Goal: Task Accomplishment & Management: Complete application form

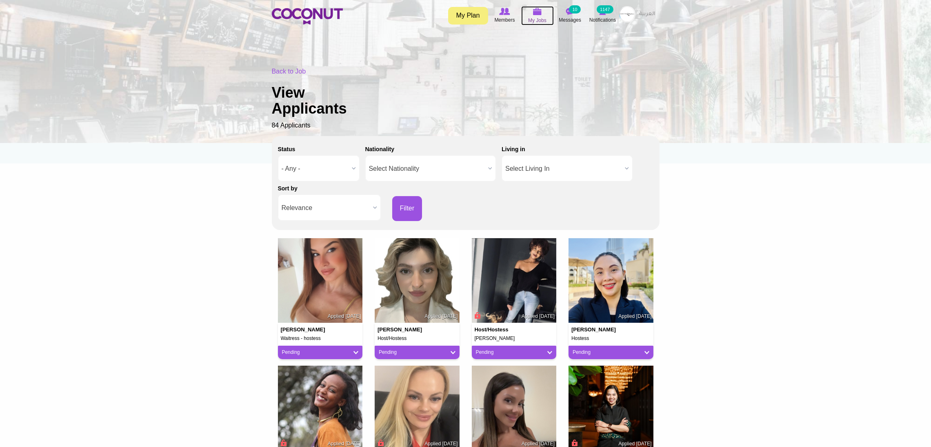
click at [540, 11] on img at bounding box center [537, 11] width 9 height 7
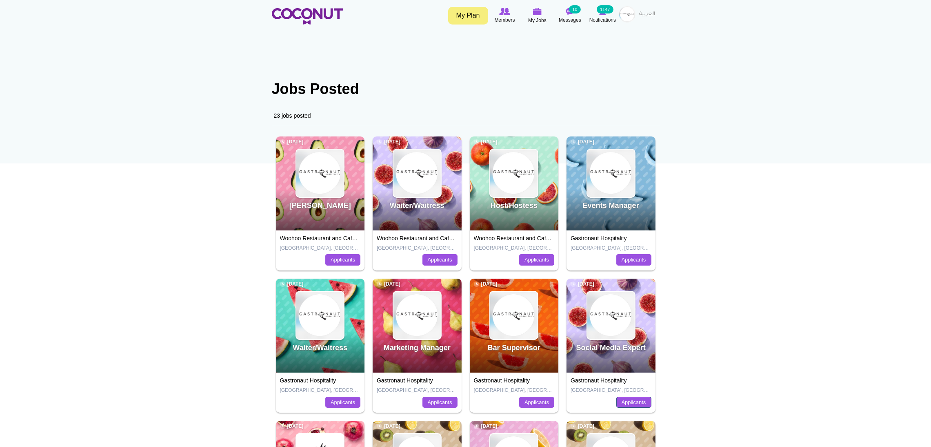
click at [626, 405] on link "Applicants" at bounding box center [633, 401] width 35 height 11
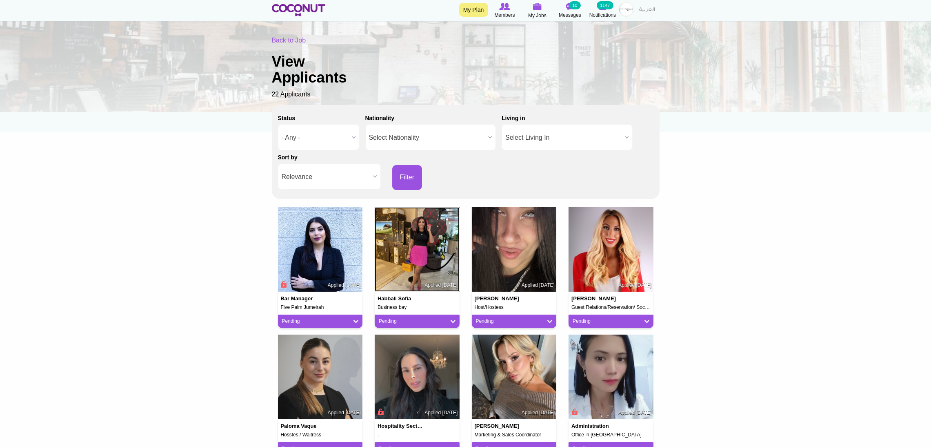
scroll to position [61, 0]
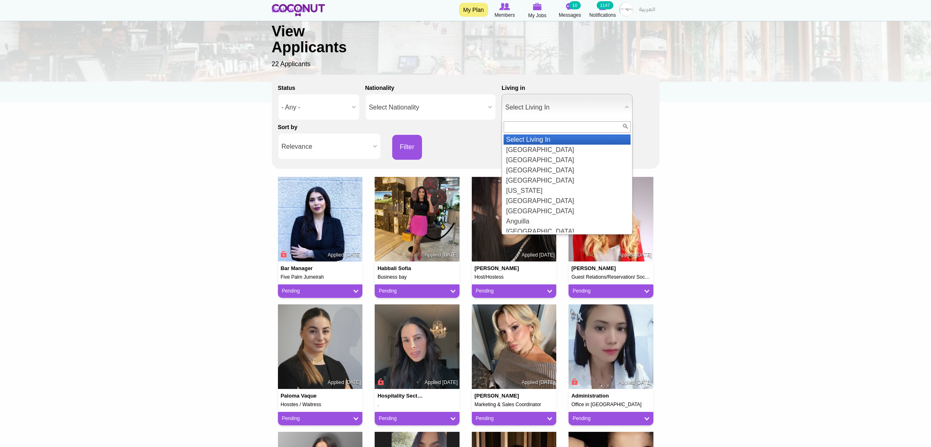
click at [612, 106] on span "Select Living In" at bounding box center [563, 107] width 116 height 26
click at [608, 106] on span "Select Living In" at bounding box center [563, 107] width 116 height 26
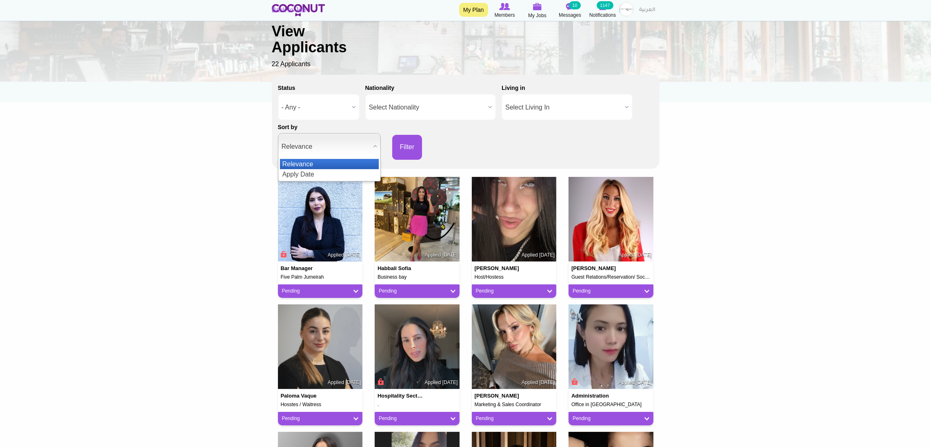
click at [330, 133] on span "Relevance" at bounding box center [326, 146] width 88 height 26
click at [320, 170] on li "Apply Date" at bounding box center [329, 174] width 99 height 10
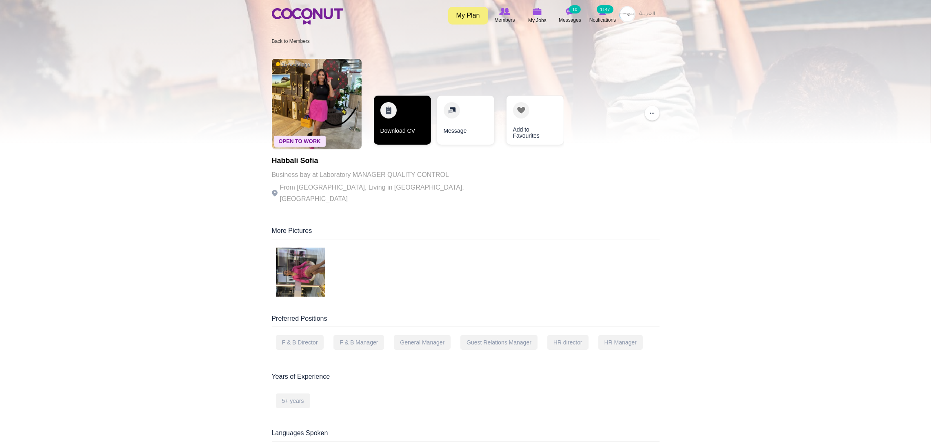
click at [401, 120] on link "Download CV" at bounding box center [402, 120] width 57 height 49
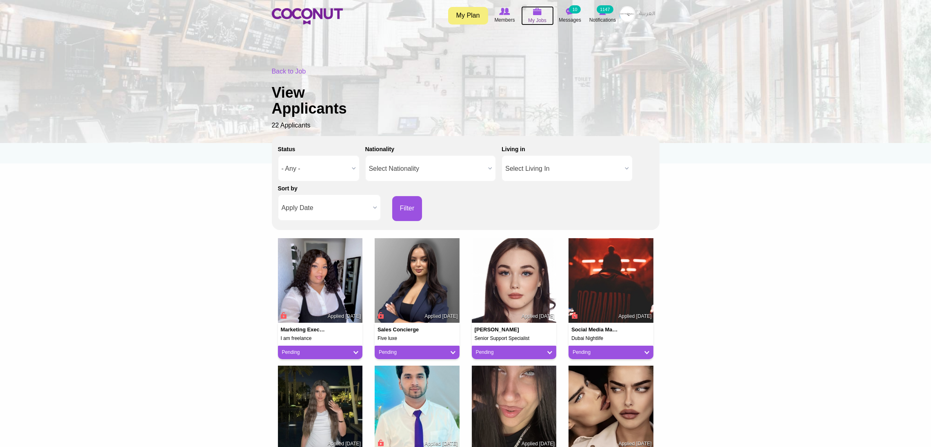
click at [534, 12] on img at bounding box center [537, 11] width 9 height 7
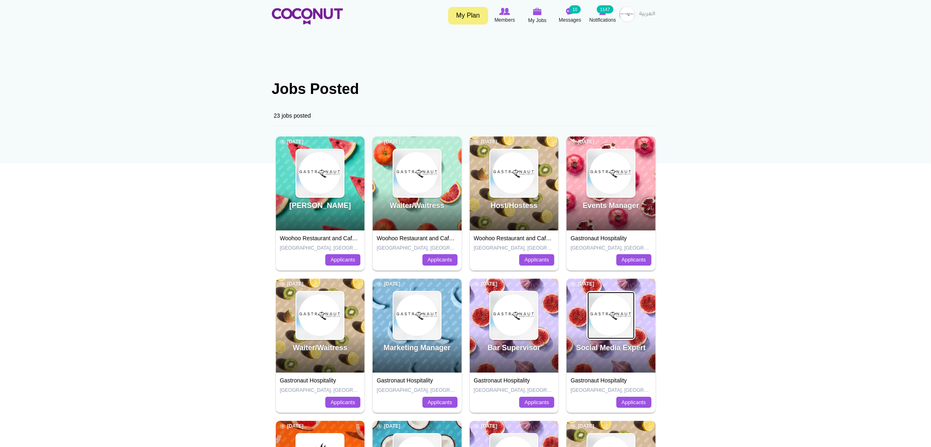
click at [614, 301] on img at bounding box center [610, 314] width 47 height 47
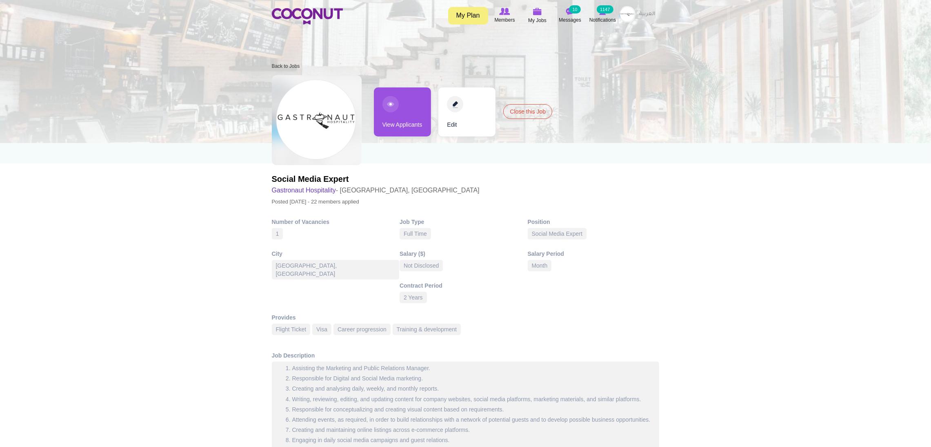
click at [461, 109] on link "Edit" at bounding box center [466, 111] width 57 height 49
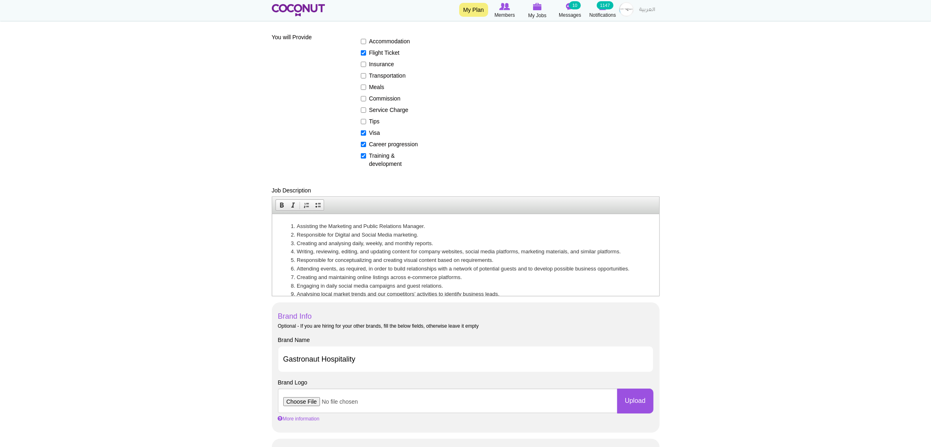
scroll to position [183, 0]
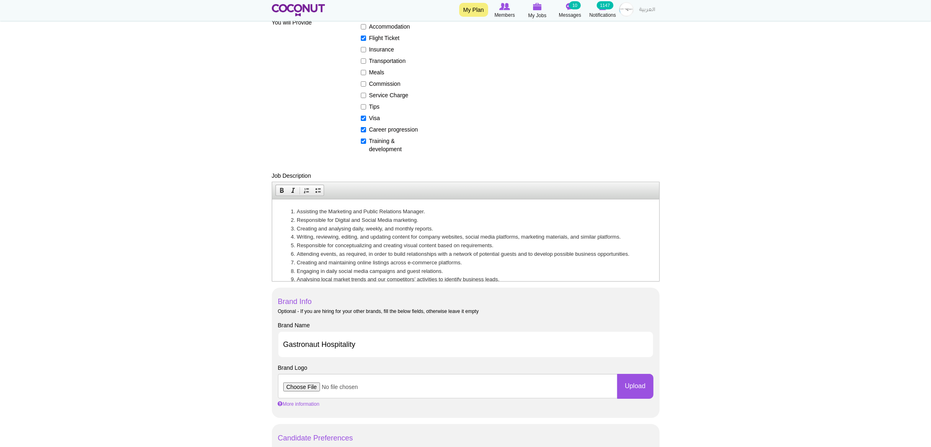
click at [359, 233] on li "Writing, reviewing, editing, and updating content for company websites, social …" at bounding box center [465, 237] width 338 height 9
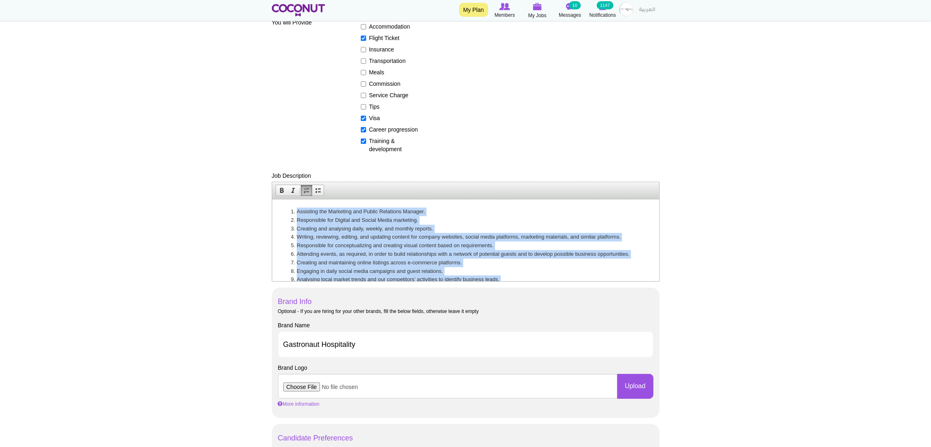
copy ol "Loremipsu dol Sitametco adi Elitse Doeiusmod Tempori. Utlaboreetd mag Aliquae a…"
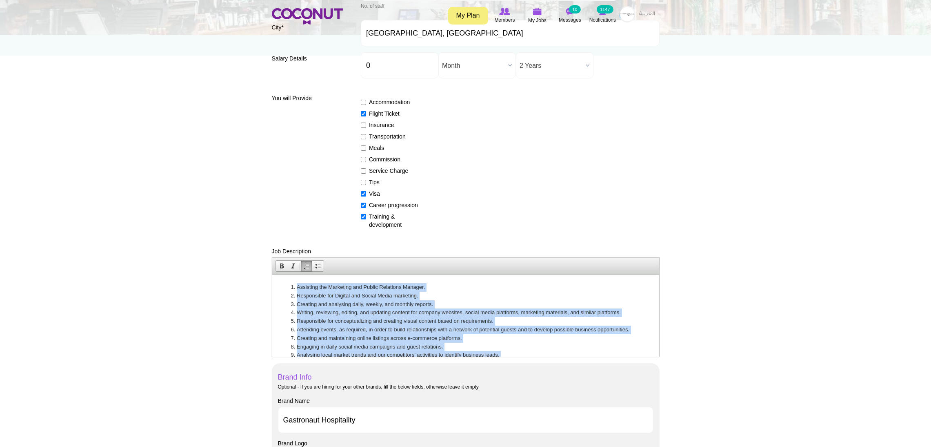
scroll to position [0, 0]
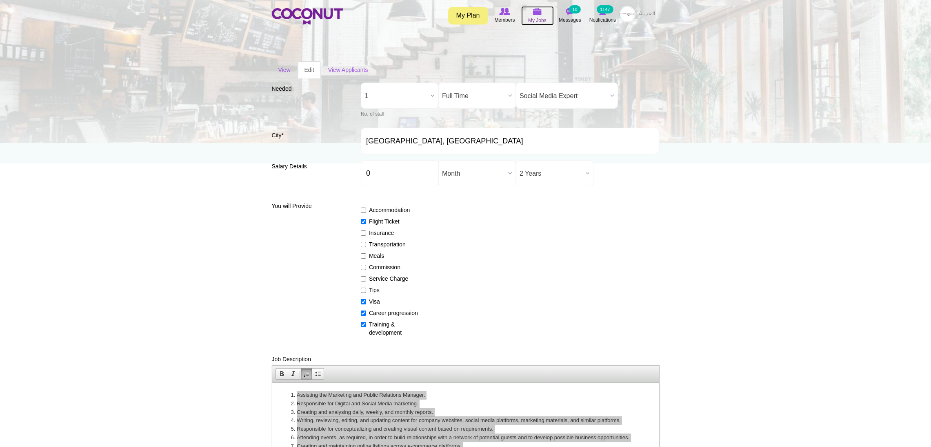
click at [538, 12] on img at bounding box center [537, 11] width 9 height 7
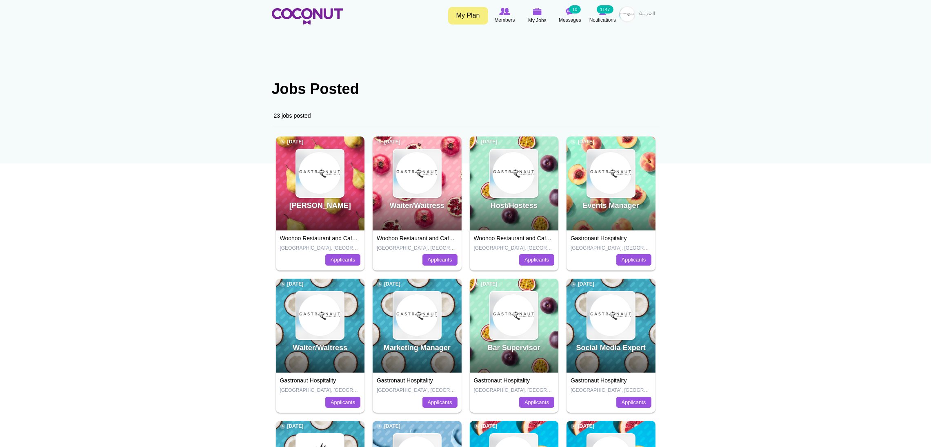
click at [630, 16] on img at bounding box center [627, 14] width 16 height 16
click at [605, 64] on link "Post New Job" at bounding box center [605, 69] width 65 height 11
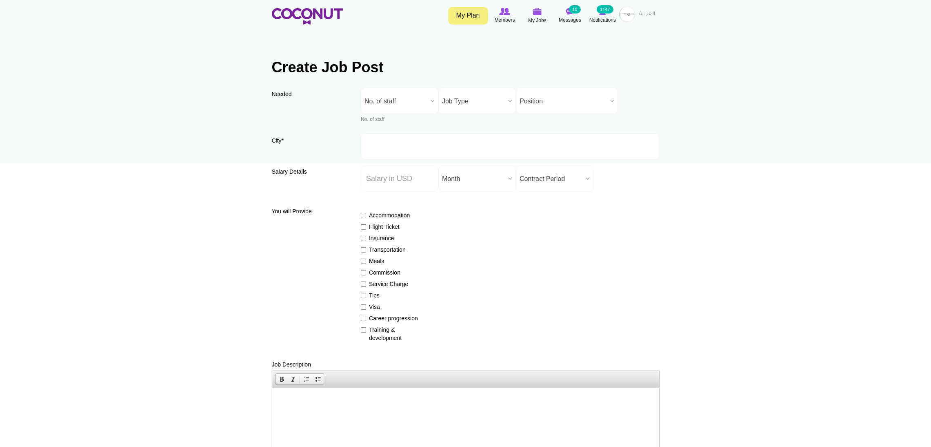
click at [390, 96] on span "No. of staff" at bounding box center [396, 101] width 63 height 26
click at [380, 140] on li "1" at bounding box center [399, 143] width 73 height 10
click at [454, 111] on span "Job Type" at bounding box center [473, 101] width 63 height 26
click at [459, 138] on li "Full Time" at bounding box center [477, 139] width 73 height 10
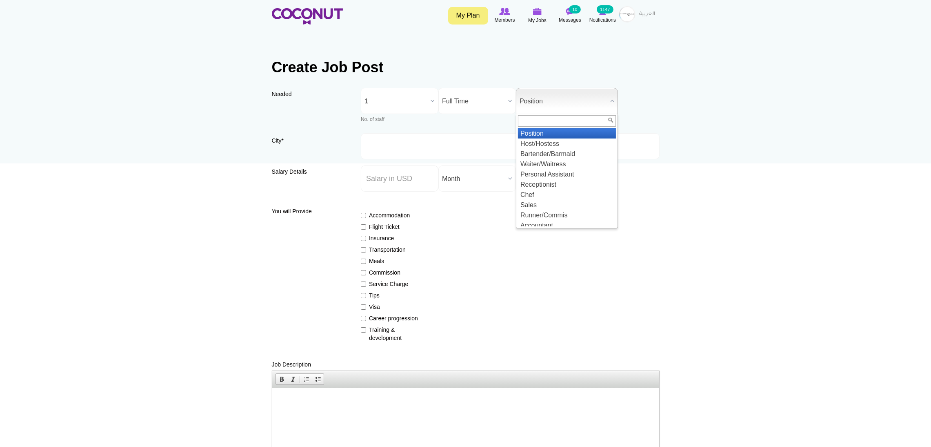
click at [535, 94] on span "Position" at bounding box center [563, 101] width 87 height 26
type input "m"
type input "s"
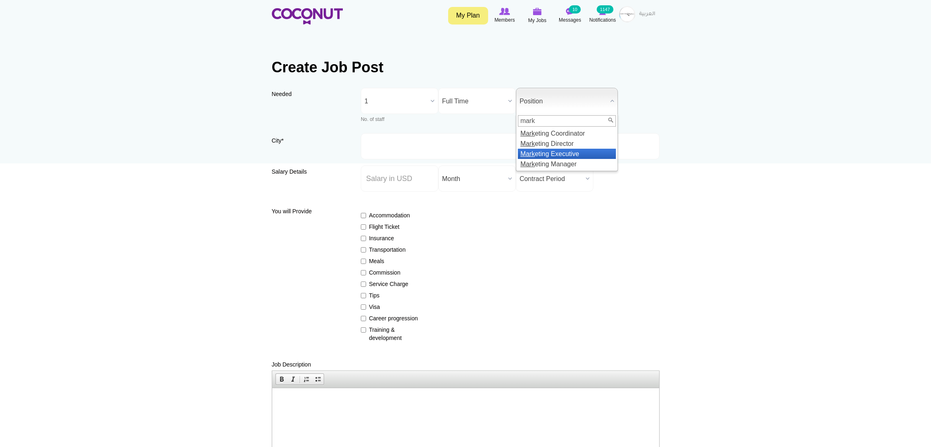
type input "mark"
click at [549, 153] on li "Mark eting Executive" at bounding box center [567, 154] width 98 height 10
click at [473, 149] on input "City *" at bounding box center [510, 146] width 299 height 26
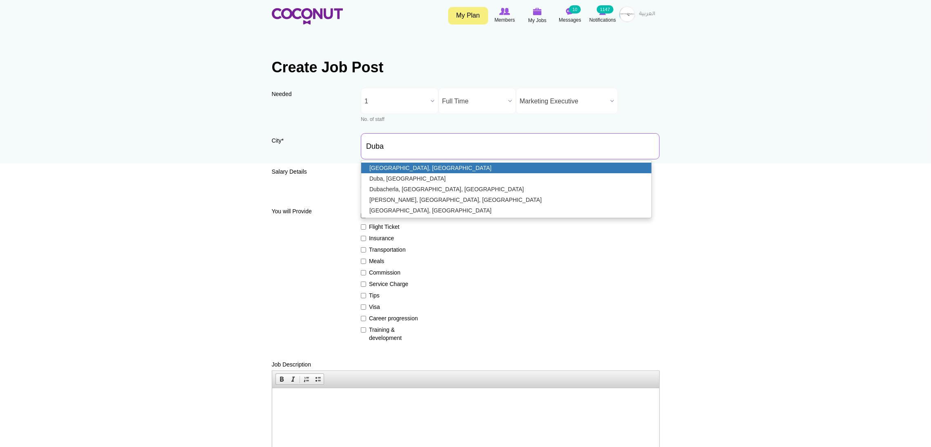
type input "[GEOGRAPHIC_DATA], [GEOGRAPHIC_DATA]"
click at [419, 167] on link "[GEOGRAPHIC_DATA], [GEOGRAPHIC_DATA]" at bounding box center [506, 167] width 290 height 11
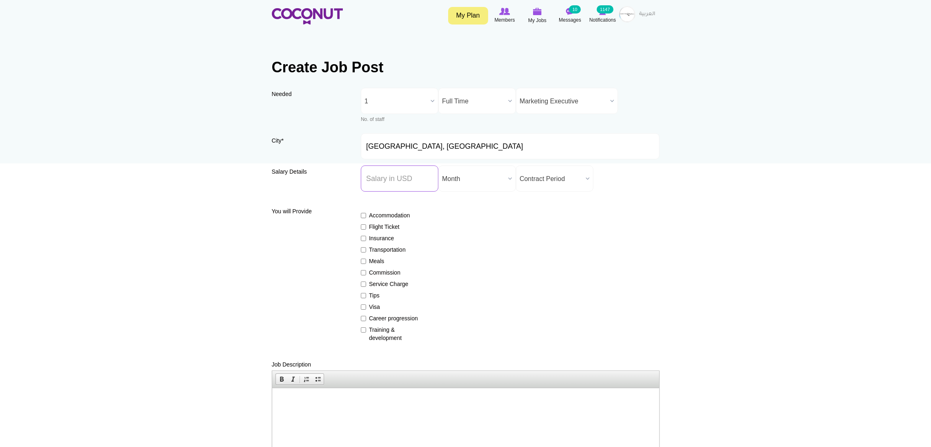
click at [387, 181] on input "Salary ($) *" at bounding box center [400, 178] width 78 height 26
click at [556, 217] on div "Accommodation Flight Ticket Insurance Transportation Meals Commission Service C…" at bounding box center [510, 273] width 299 height 138
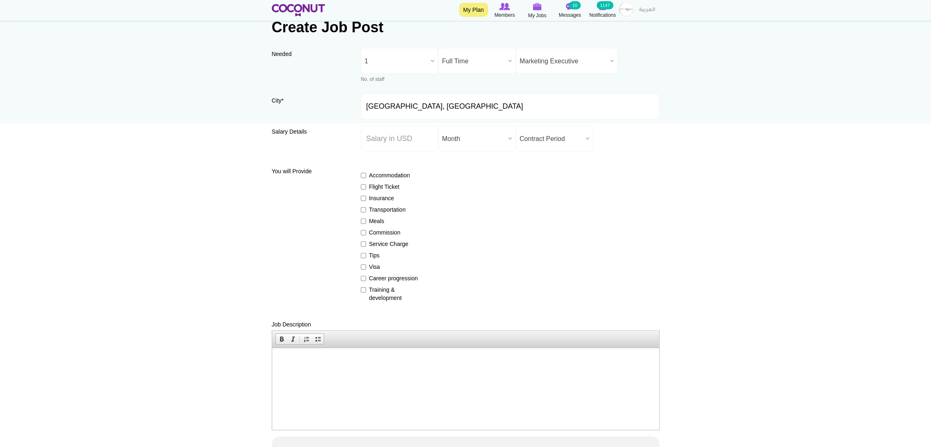
scroll to position [61, 0]
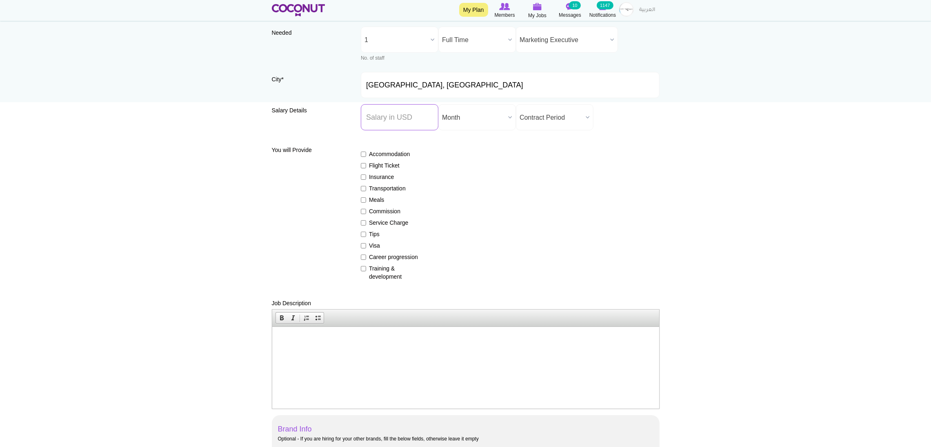
click at [380, 119] on input "Salary ($) *" at bounding box center [400, 117] width 78 height 26
type input "0000"
click at [489, 114] on span "Month" at bounding box center [473, 118] width 63 height 26
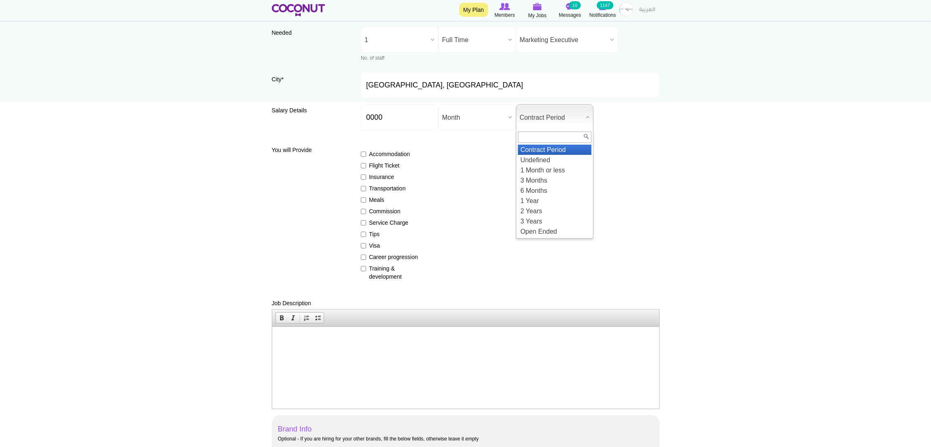
click at [523, 117] on span "Contract Period" at bounding box center [551, 118] width 63 height 26
click at [474, 151] on div "Accommodation Flight Ticket Insurance Transportation Meals Commission Service C…" at bounding box center [510, 211] width 299 height 138
click at [367, 165] on label "Flight Ticket" at bounding box center [391, 165] width 60 height 8
click at [366, 165] on input "Flight Ticket" at bounding box center [363, 165] width 5 height 5
checkbox input "true"
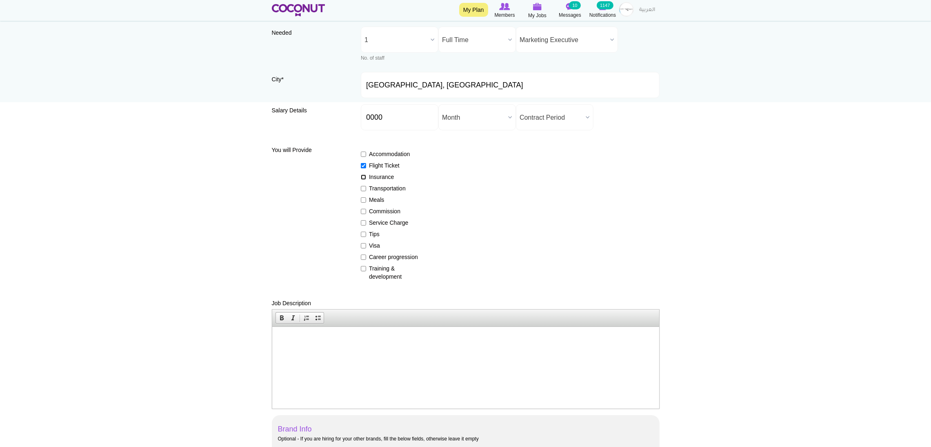
click at [364, 177] on input "Insurance" at bounding box center [363, 176] width 5 height 5
checkbox input "true"
click at [364, 246] on input "Visa" at bounding box center [363, 245] width 5 height 5
checkbox input "true"
click at [365, 258] on input "Career progression" at bounding box center [363, 256] width 5 height 5
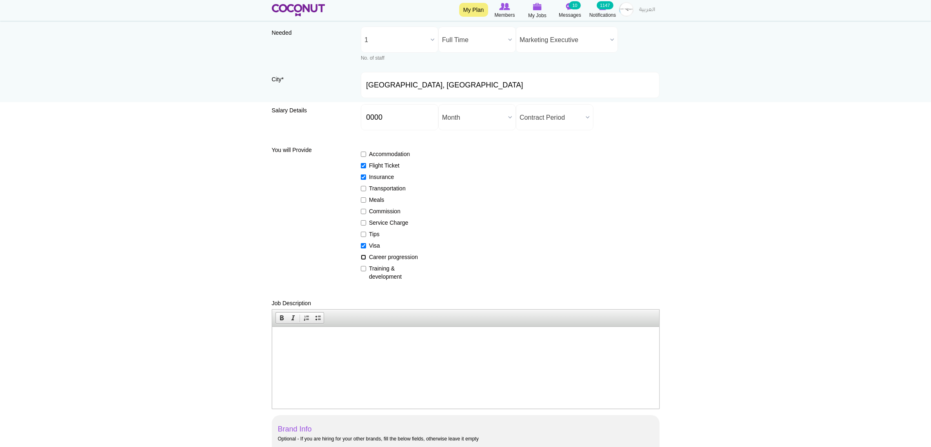
checkbox input "true"
click at [367, 270] on label "Training & development" at bounding box center [391, 272] width 60 height 16
click at [366, 270] on input "Training & development" at bounding box center [363, 268] width 5 height 5
checkbox input "true"
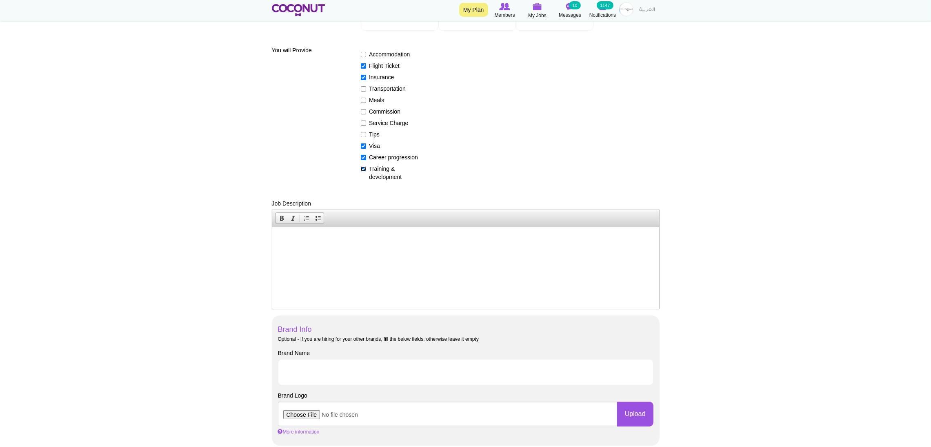
scroll to position [183, 0]
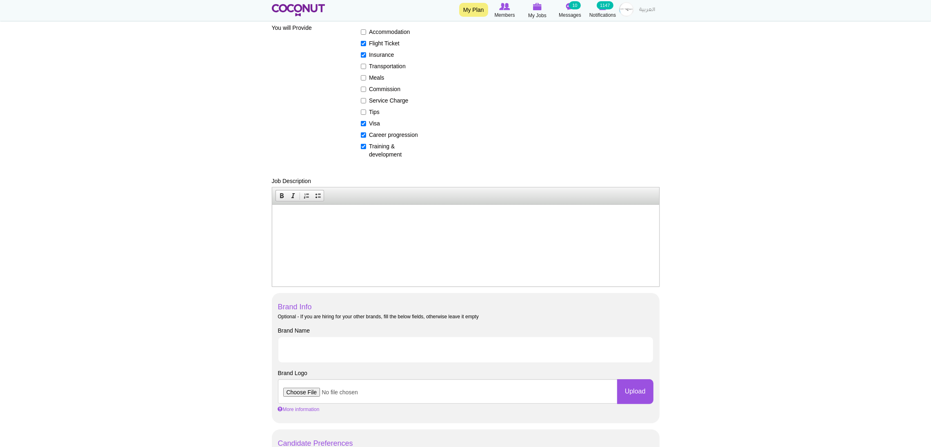
click at [303, 226] on html at bounding box center [465, 216] width 387 height 25
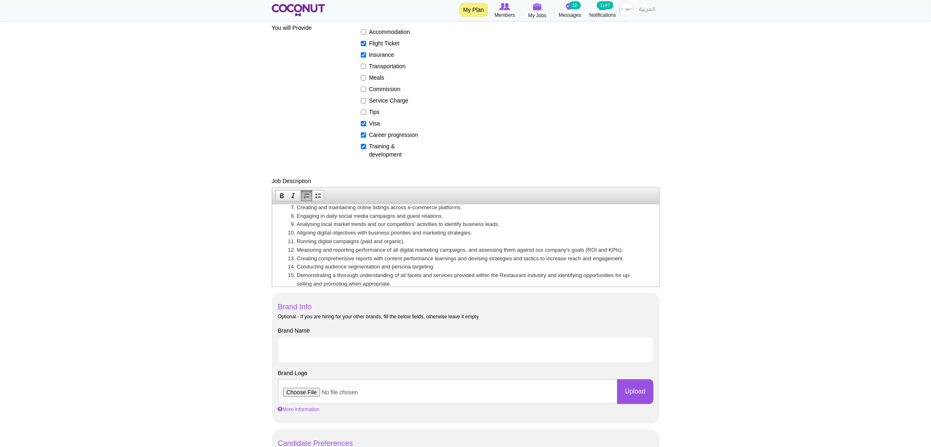
scroll to position [0, 0]
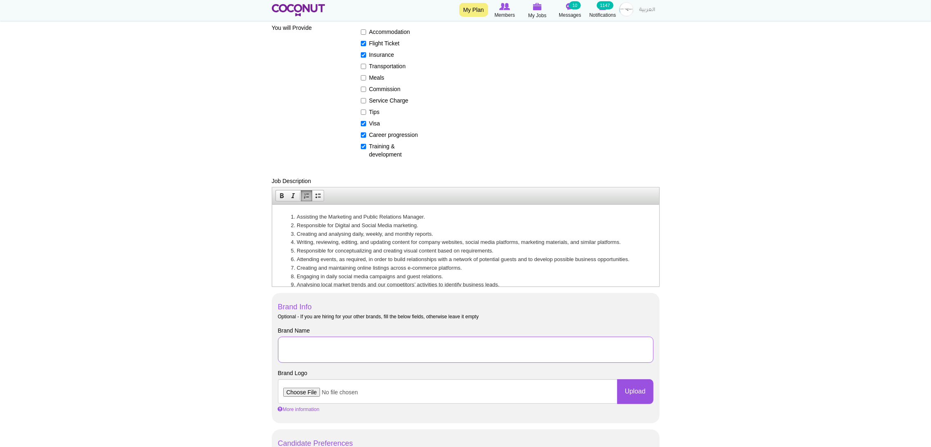
click at [322, 349] on input "Brand Name" at bounding box center [466, 349] width 376 height 26
type input "Gastronaut Hospitality"
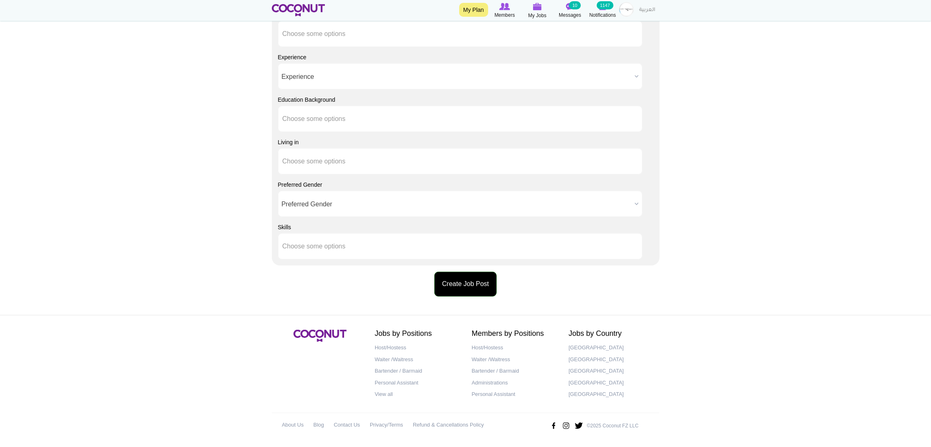
click at [457, 294] on button "Create Job Post" at bounding box center [465, 283] width 62 height 25
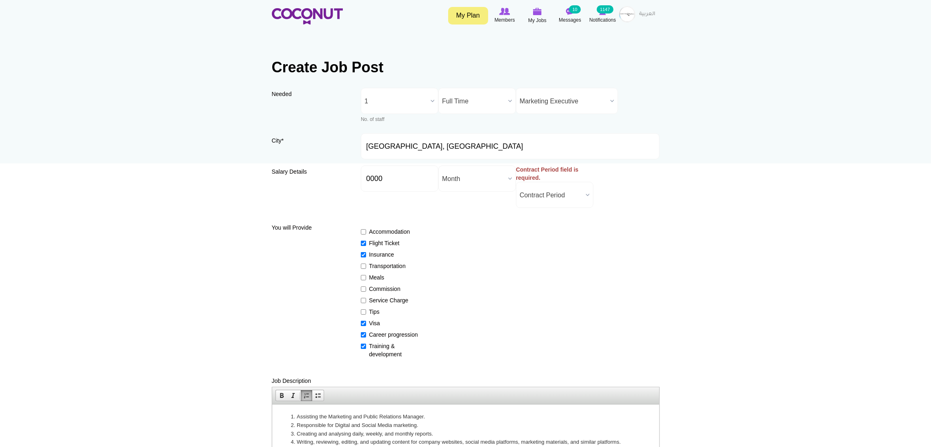
click at [543, 191] on span "Contract Period" at bounding box center [551, 195] width 63 height 26
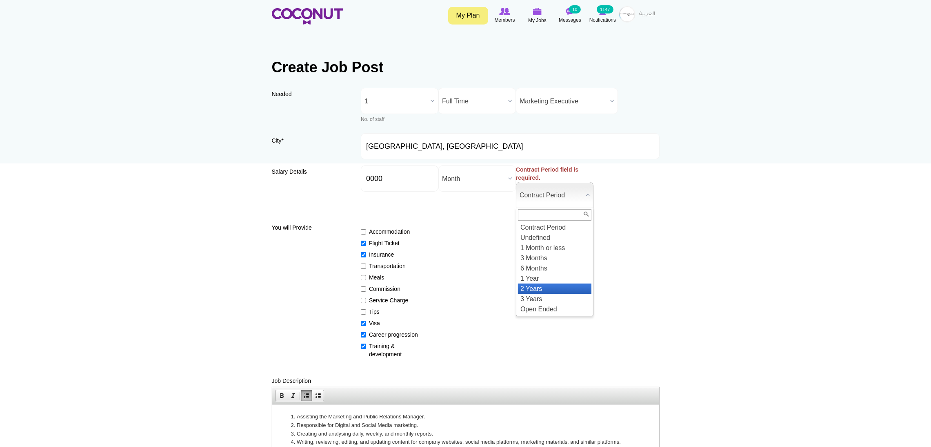
click at [542, 289] on li "2 Years" at bounding box center [554, 288] width 73 height 10
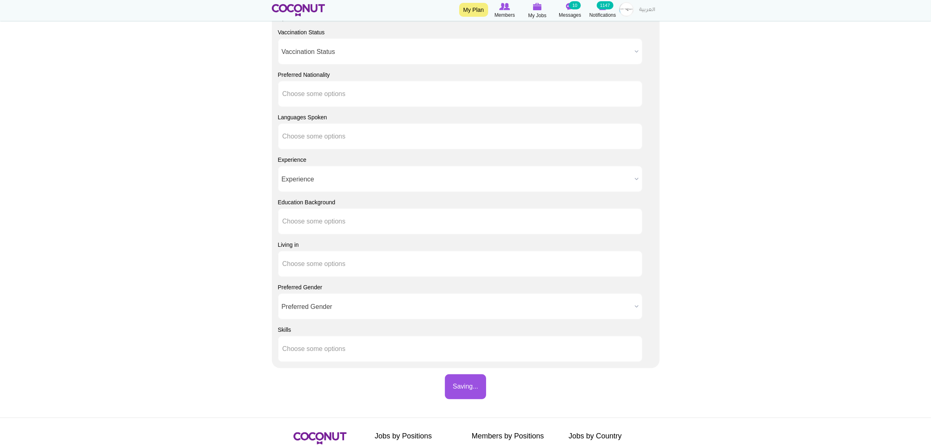
scroll to position [726, 0]
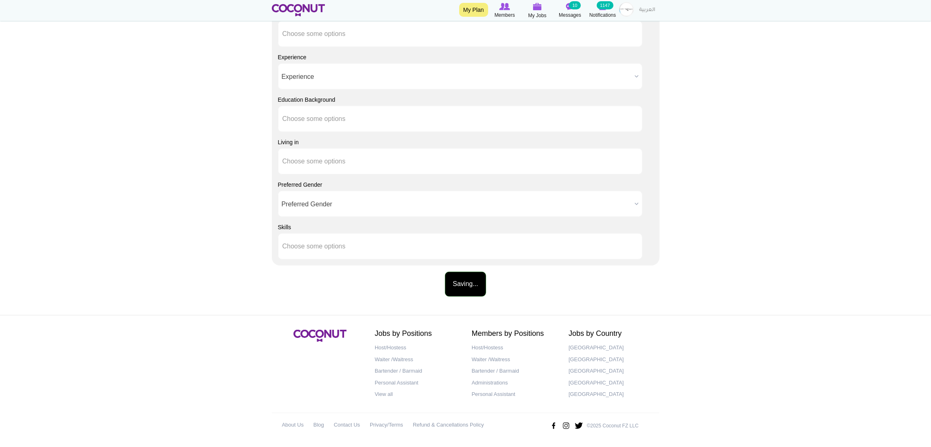
click at [484, 294] on button "Saving..." at bounding box center [465, 283] width 41 height 25
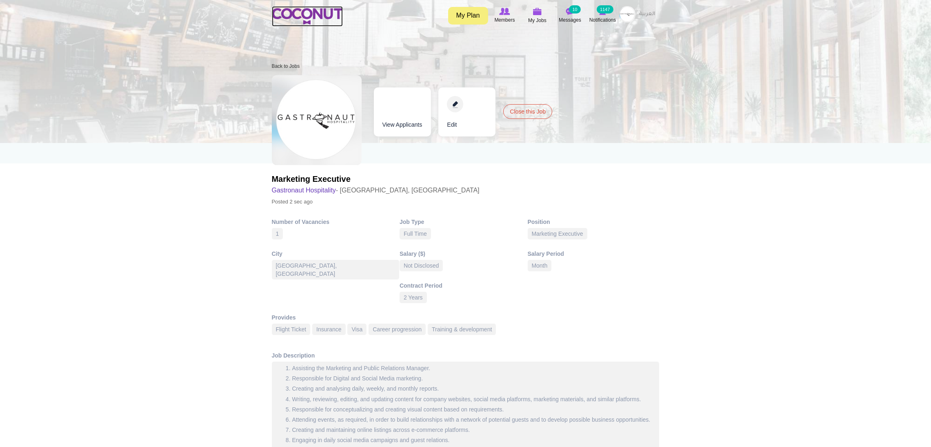
click at [312, 21] on img at bounding box center [307, 16] width 71 height 16
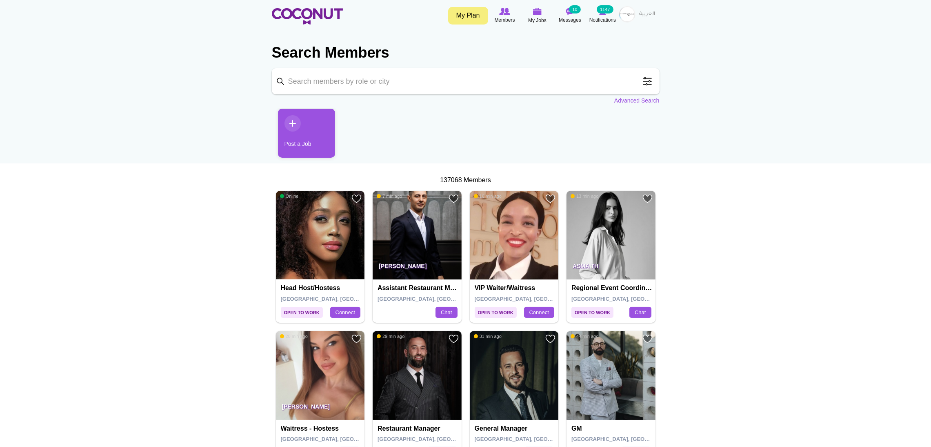
click at [648, 77] on span at bounding box center [647, 81] width 16 height 16
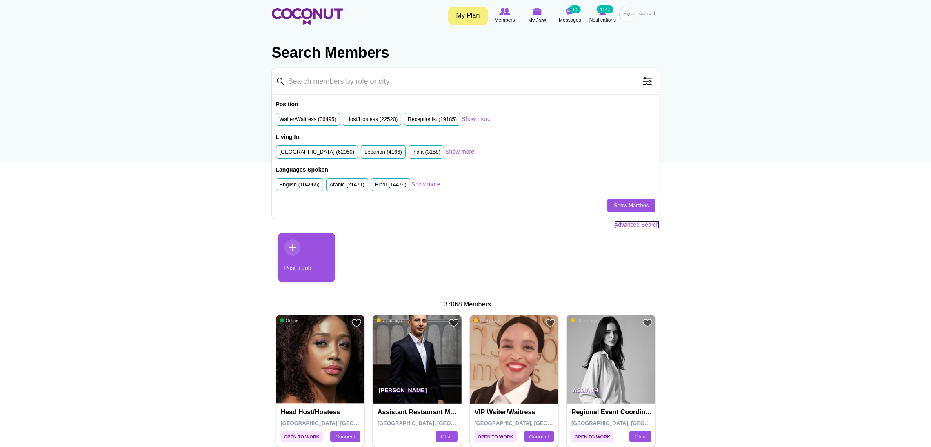
click at [638, 225] on link "Advanced Search" at bounding box center [636, 224] width 45 height 8
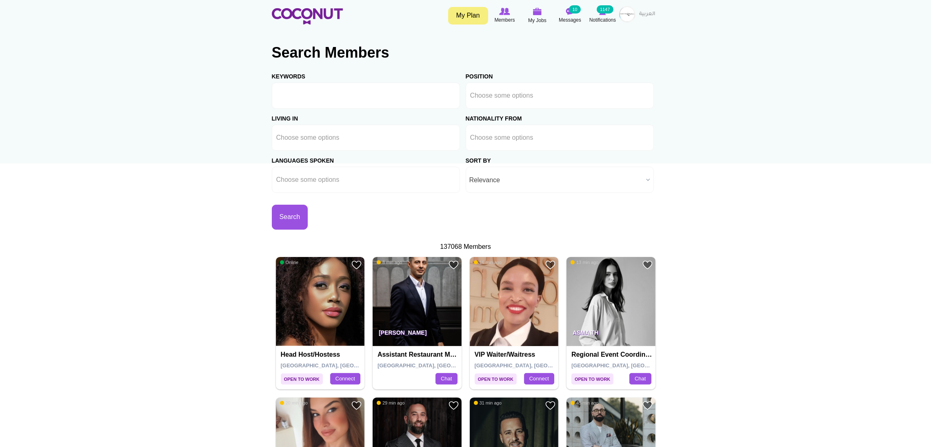
click at [503, 177] on span "Relevance" at bounding box center [556, 180] width 174 height 26
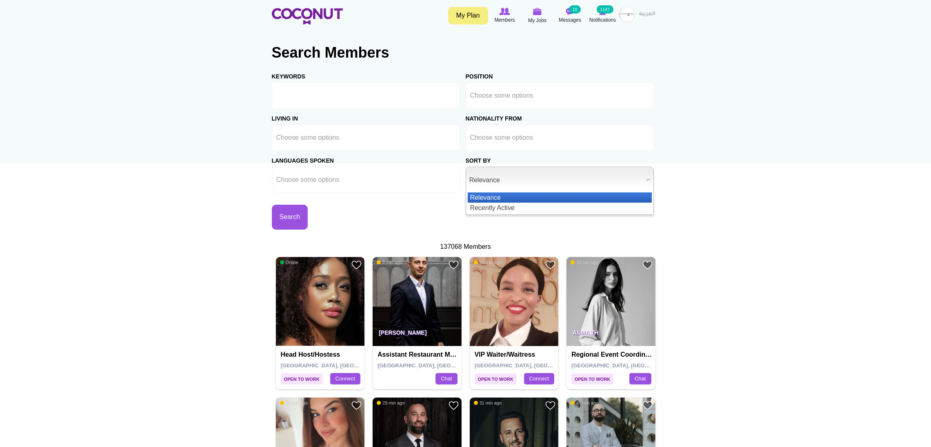
click at [503, 177] on span "Relevance" at bounding box center [556, 180] width 174 height 26
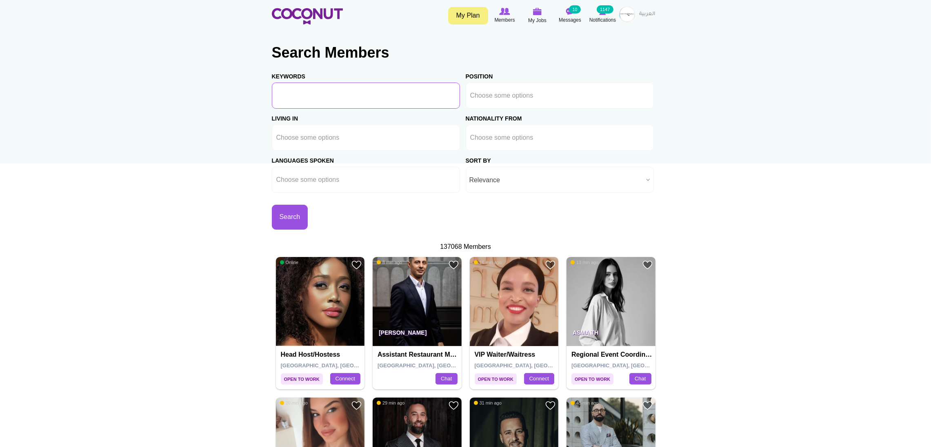
click at [365, 97] on input "Keywords" at bounding box center [366, 95] width 188 height 26
type input "Marketing"
click at [495, 92] on input "text" at bounding box center [506, 95] width 73 height 7
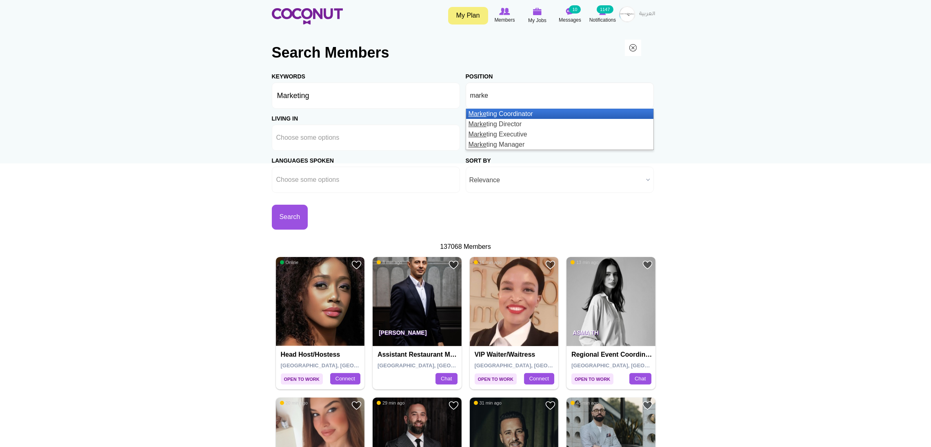
type input "Choose some options"
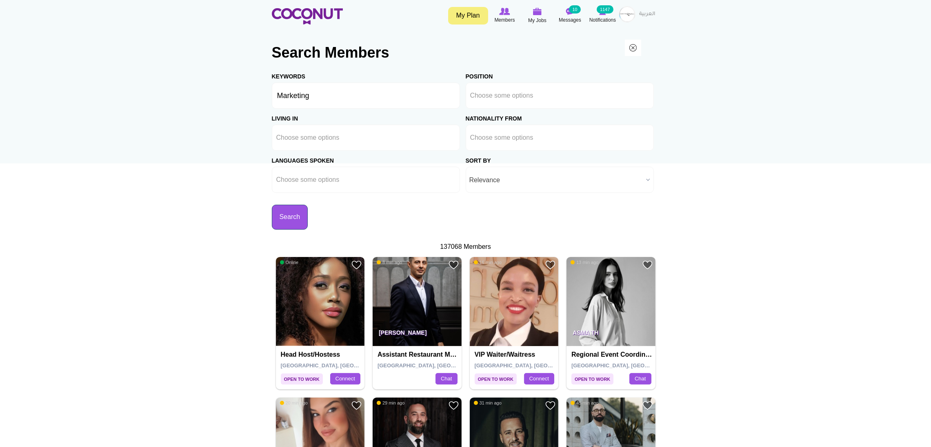
click at [308, 213] on button "Search" at bounding box center [290, 217] width 36 height 25
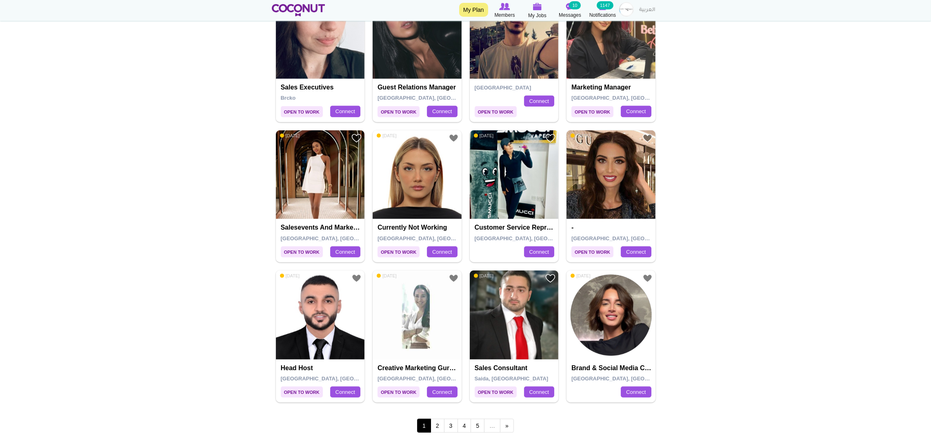
scroll to position [1286, 0]
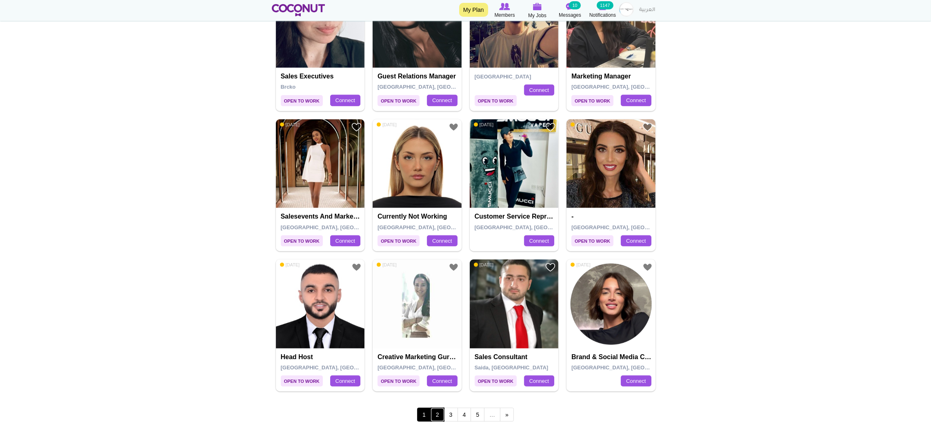
click at [437, 417] on link "2" at bounding box center [438, 414] width 14 height 14
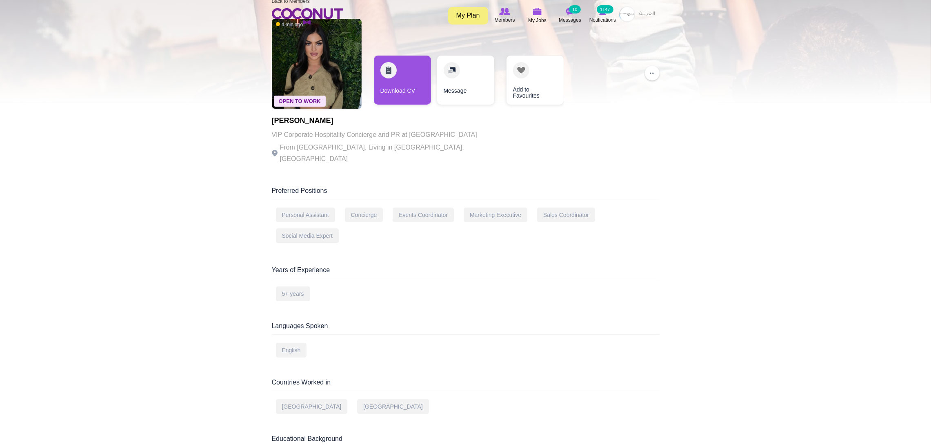
scroll to position [61, 0]
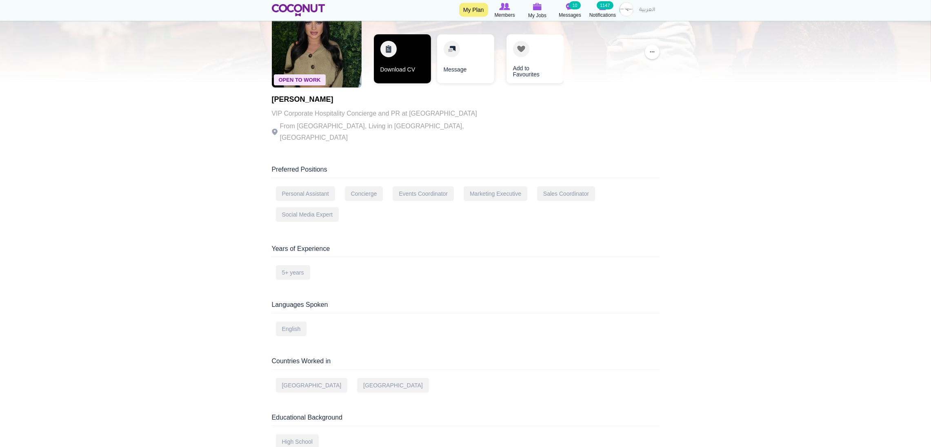
click at [416, 47] on link "Download CV" at bounding box center [402, 58] width 57 height 49
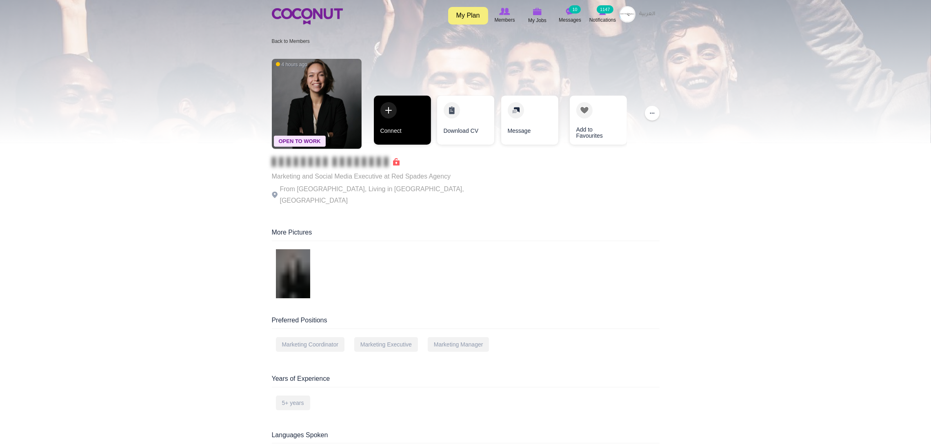
click at [389, 112] on link "Connect" at bounding box center [402, 120] width 57 height 49
click at [394, 121] on link "Connect" at bounding box center [402, 120] width 57 height 49
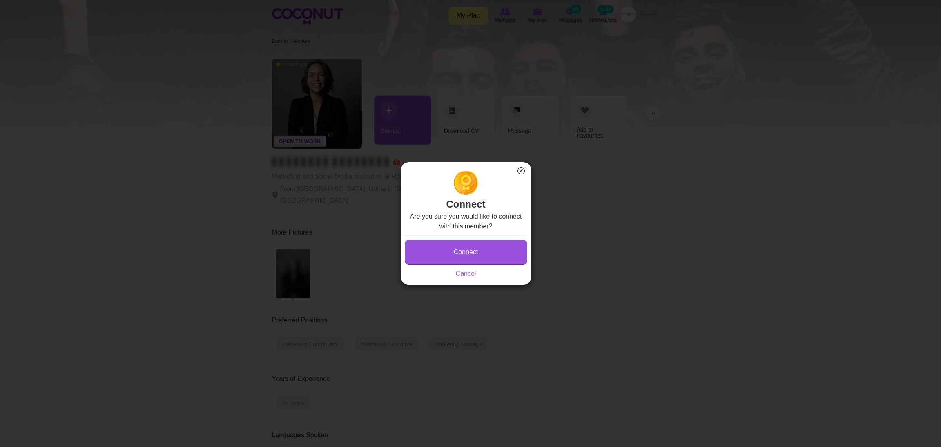
click at [443, 243] on button "Connect" at bounding box center [466, 252] width 122 height 25
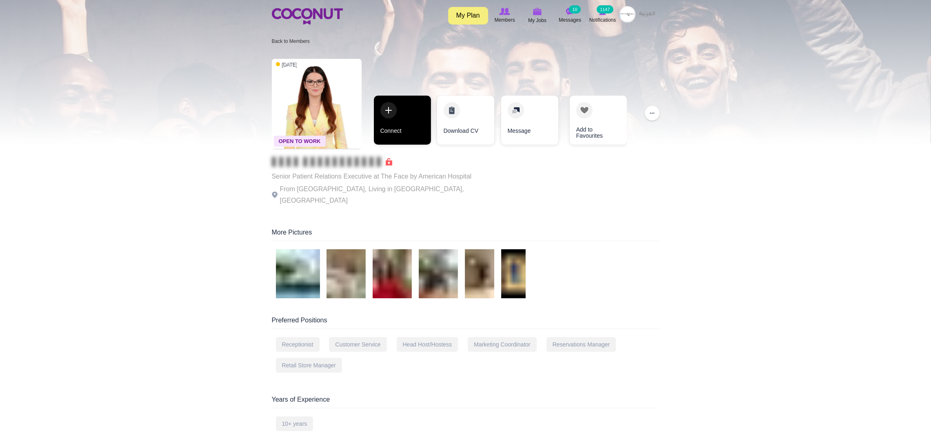
click at [401, 113] on link "Connect" at bounding box center [402, 120] width 57 height 49
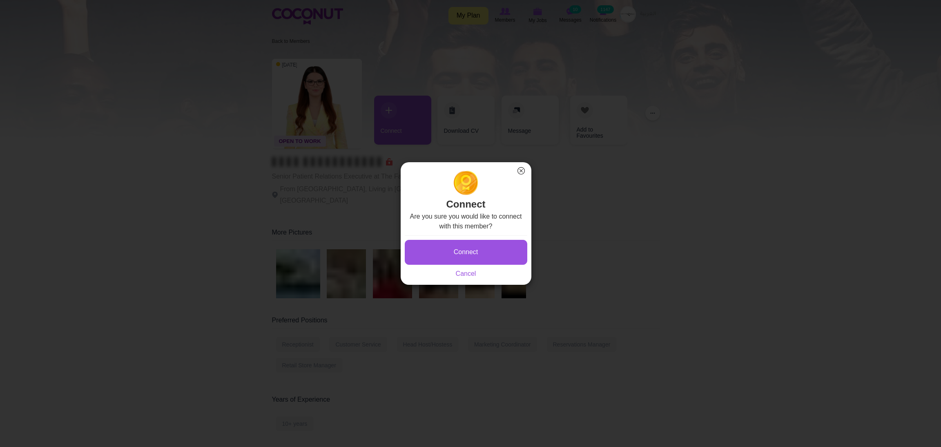
click at [521, 167] on button "×" at bounding box center [521, 170] width 11 height 11
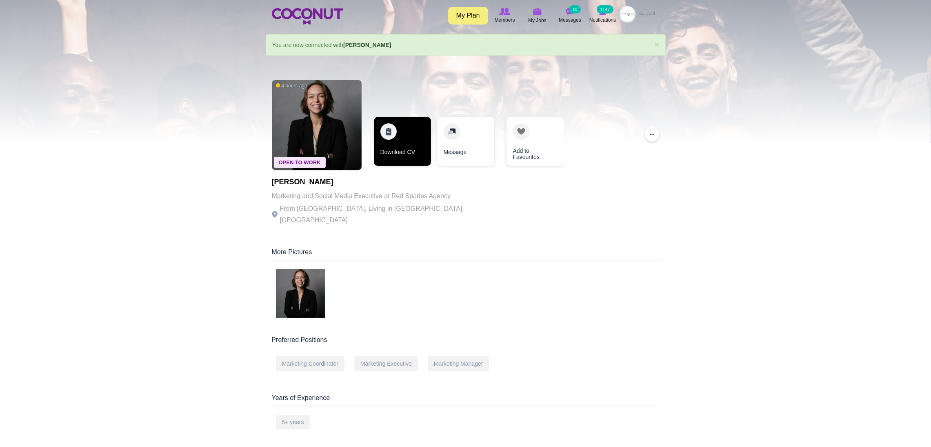
click at [403, 142] on link "Download CV" at bounding box center [402, 141] width 57 height 49
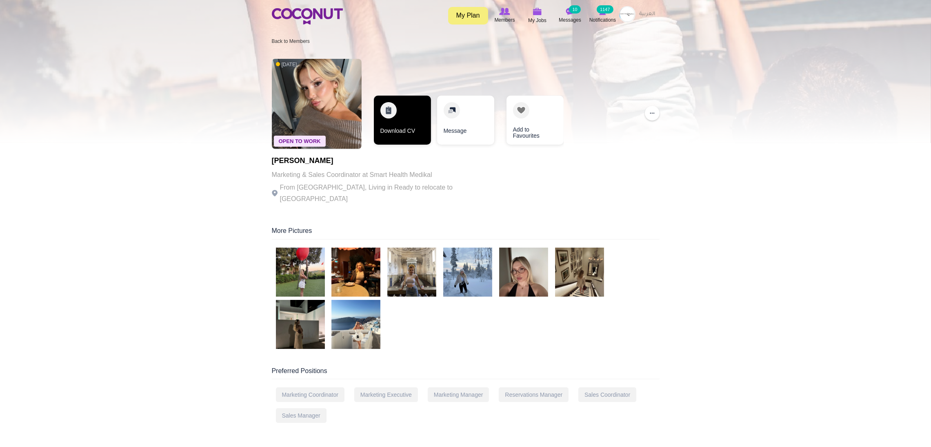
click at [405, 116] on link "Download CV" at bounding box center [402, 120] width 57 height 49
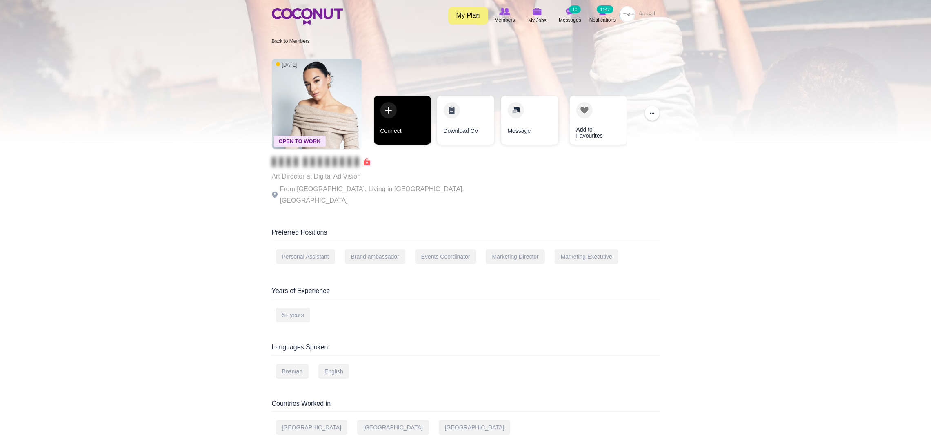
click at [400, 114] on link "Connect" at bounding box center [402, 120] width 57 height 49
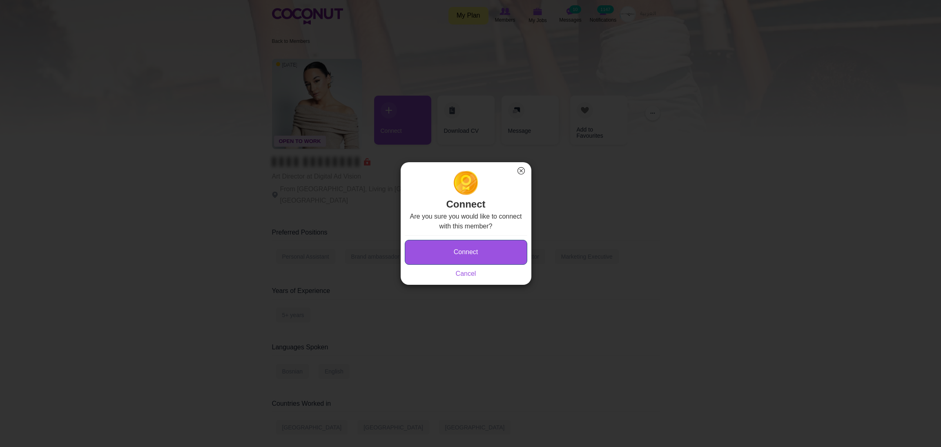
click at [442, 249] on button "Connect" at bounding box center [466, 252] width 122 height 25
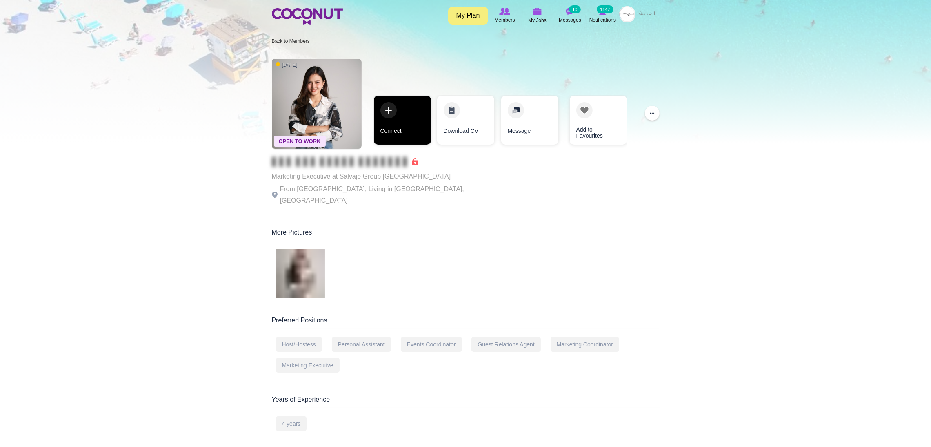
click at [396, 105] on link "Connect" at bounding box center [402, 120] width 57 height 49
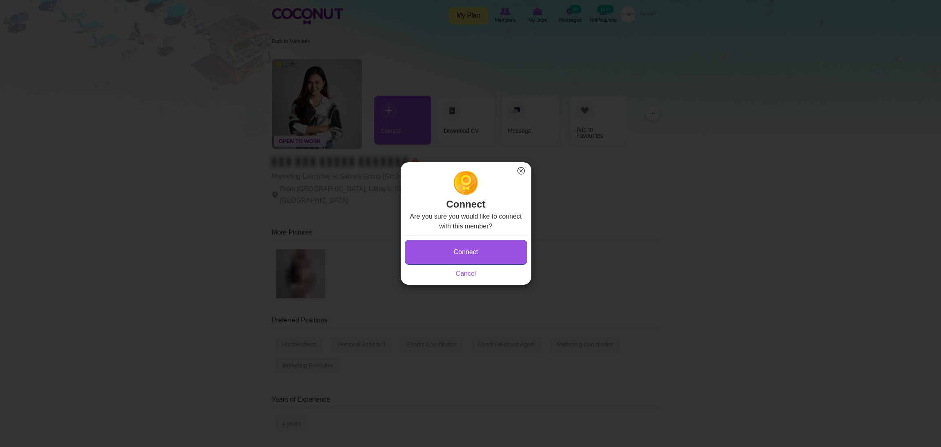
click at [411, 247] on button "Connect" at bounding box center [466, 252] width 122 height 25
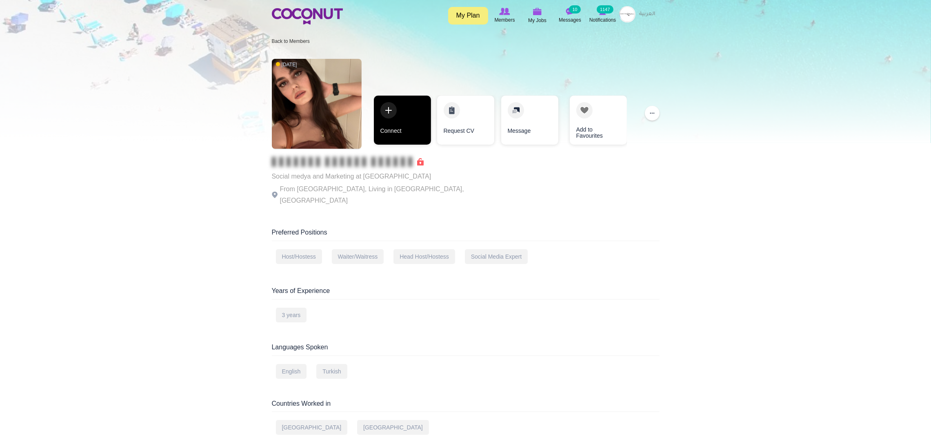
click at [400, 109] on link "Connect" at bounding box center [402, 120] width 57 height 49
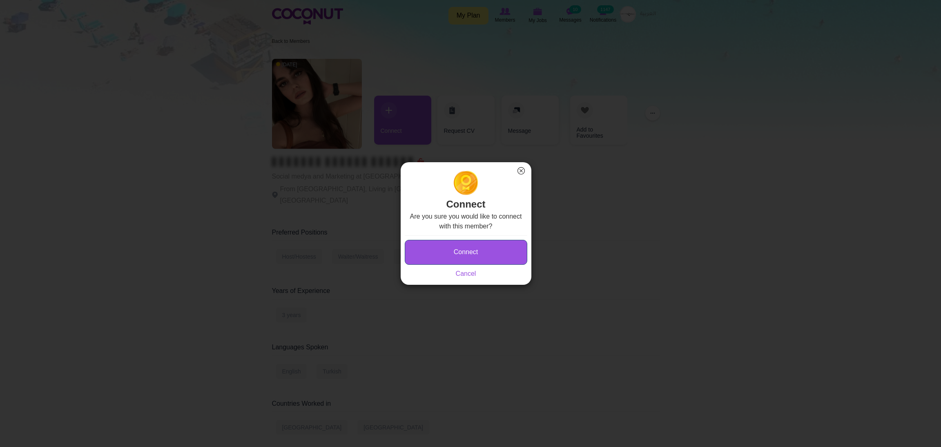
click at [436, 257] on button "Connect" at bounding box center [466, 252] width 122 height 25
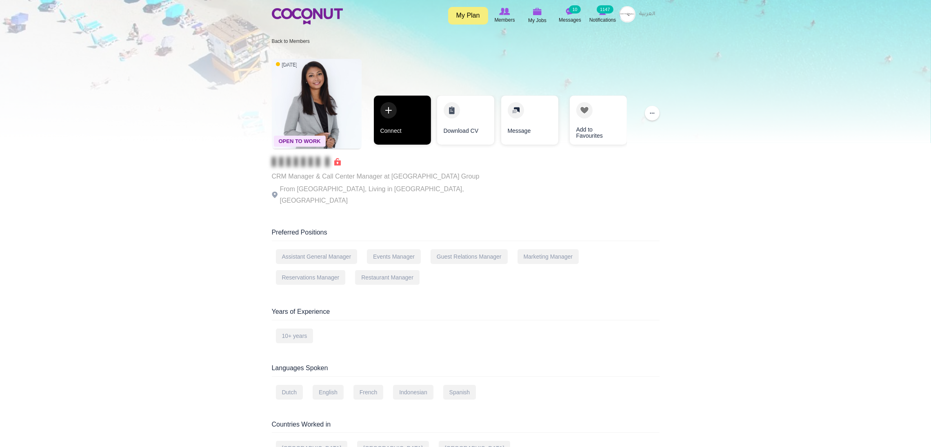
click at [396, 106] on link "Connect" at bounding box center [402, 120] width 57 height 49
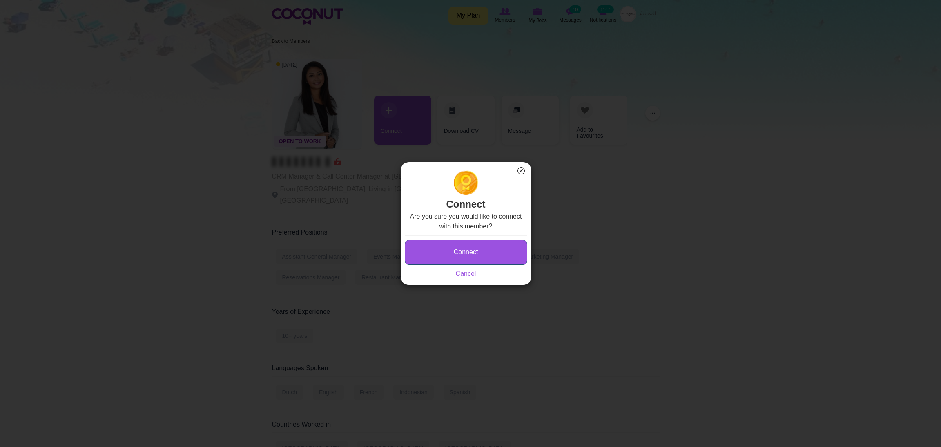
click at [438, 253] on button "Connect" at bounding box center [466, 252] width 122 height 25
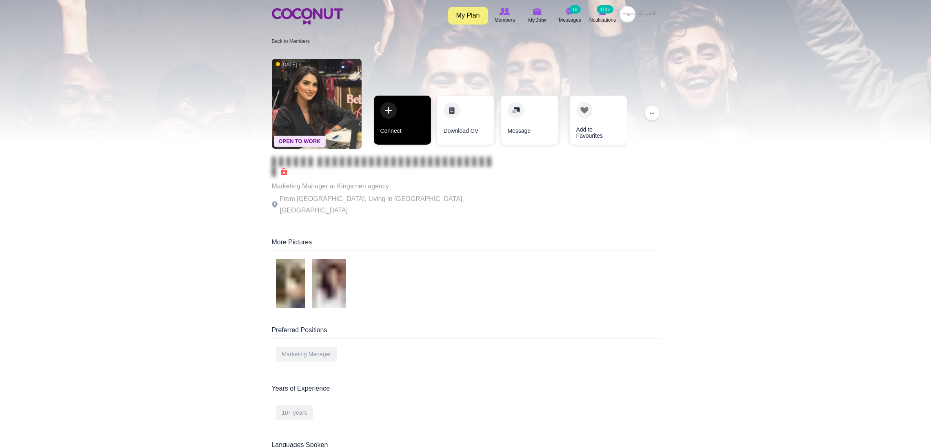
click at [379, 107] on link "Connect" at bounding box center [402, 120] width 57 height 49
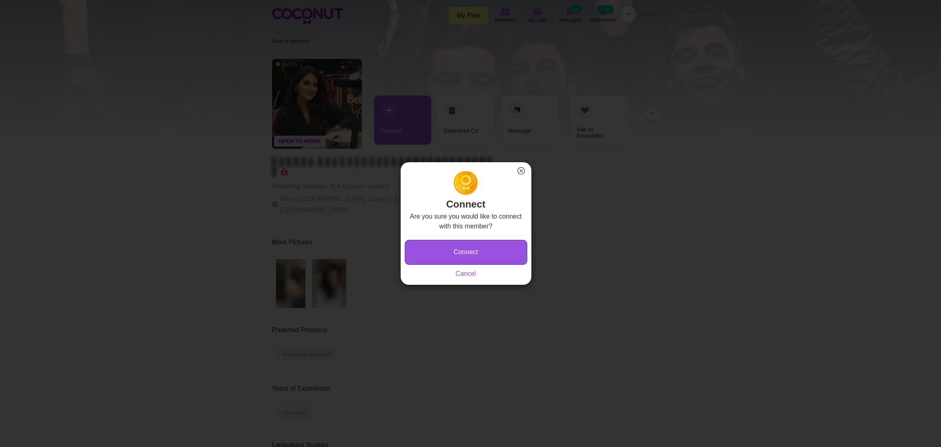
click at [423, 251] on button "Connect" at bounding box center [466, 252] width 122 height 25
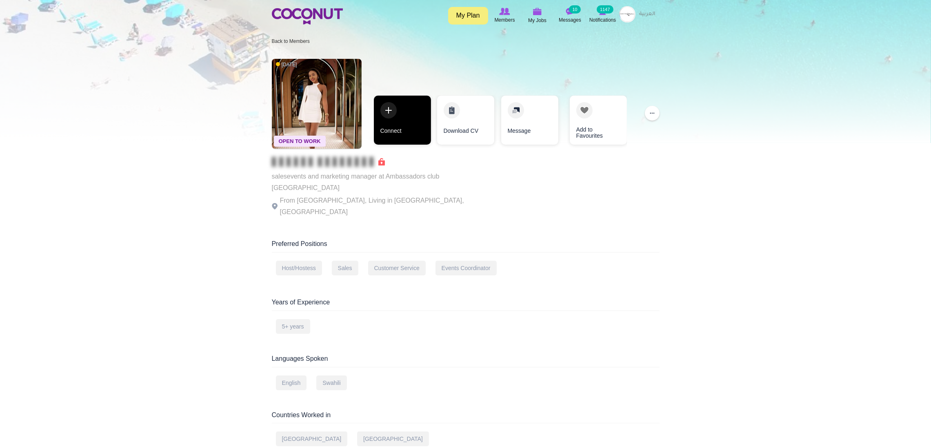
click at [403, 117] on link "Connect" at bounding box center [402, 120] width 57 height 49
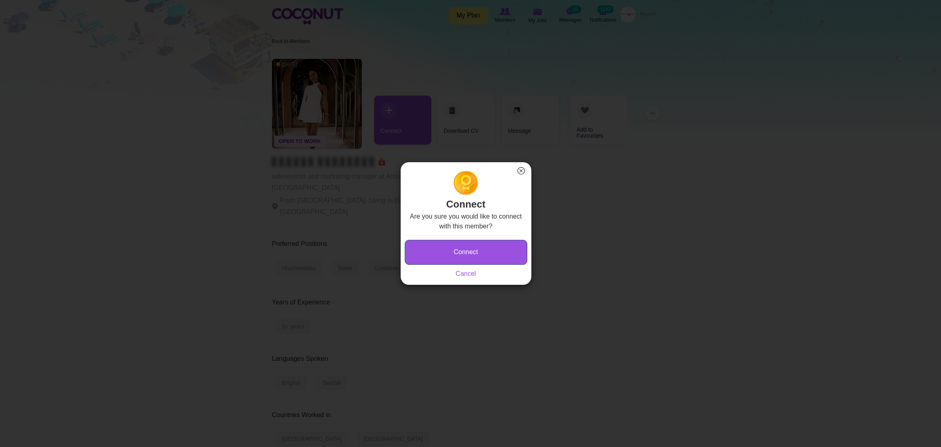
click at [445, 251] on button "Connect" at bounding box center [466, 252] width 122 height 25
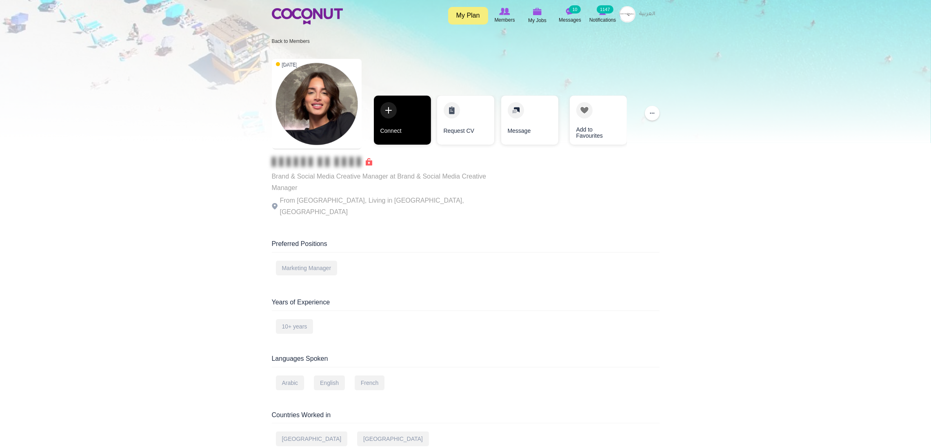
click at [399, 106] on link "Connect" at bounding box center [402, 120] width 57 height 49
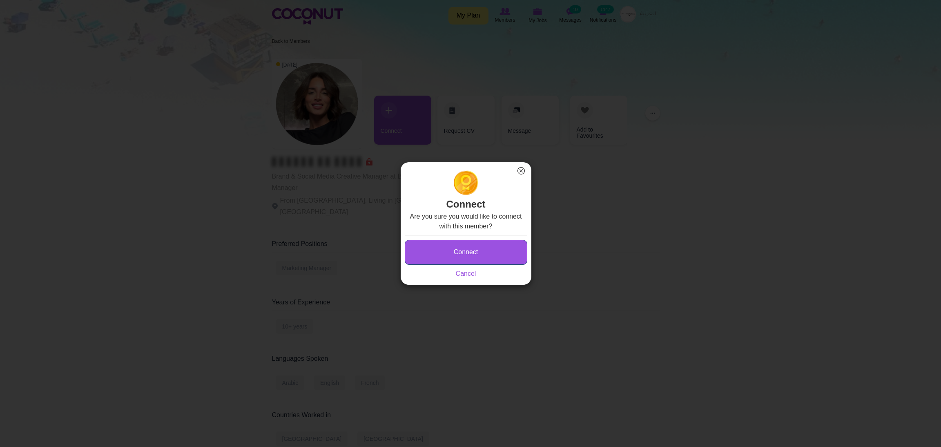
click at [452, 251] on button "Connect" at bounding box center [466, 252] width 122 height 25
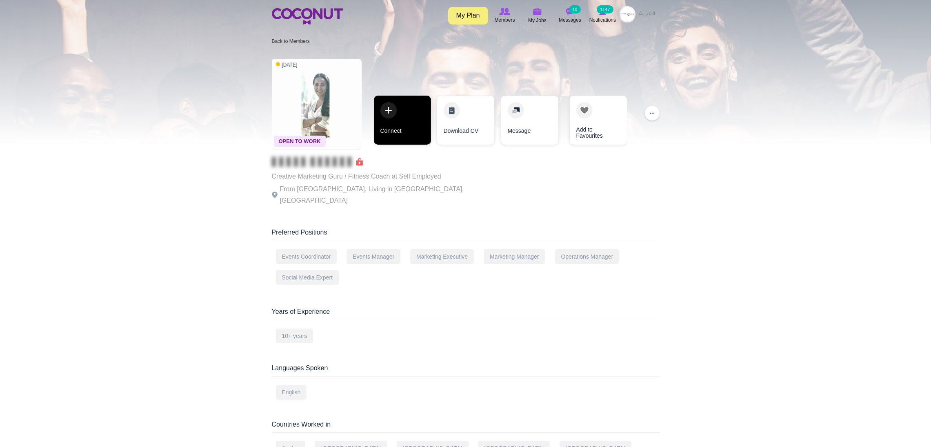
click at [425, 103] on link "Connect" at bounding box center [402, 120] width 57 height 49
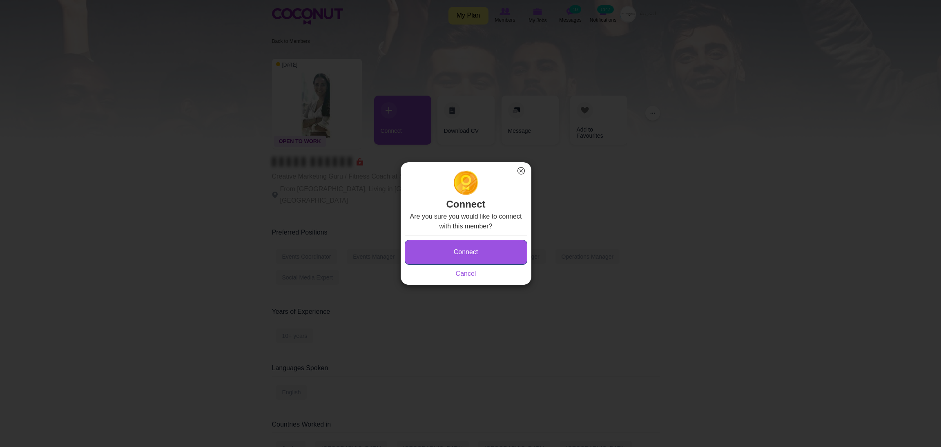
click at [428, 254] on button "Connect" at bounding box center [466, 252] width 122 height 25
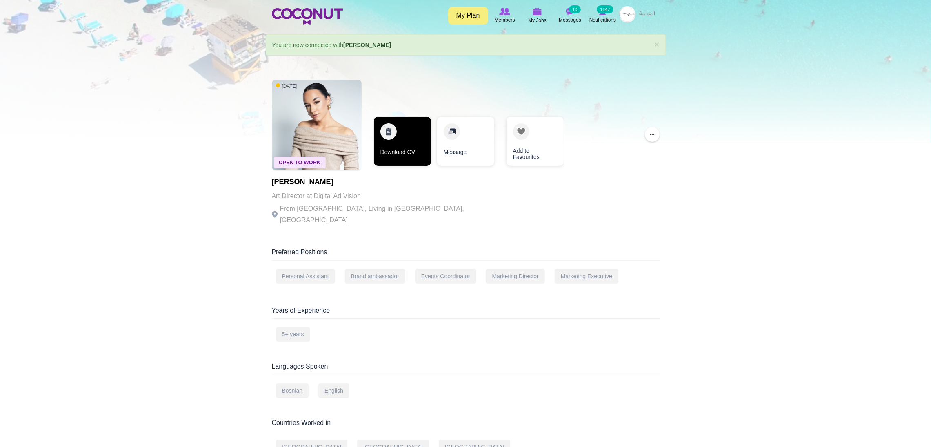
click at [403, 147] on link "Download CV" at bounding box center [402, 141] width 57 height 49
click at [388, 133] on link "Download CV" at bounding box center [402, 141] width 57 height 49
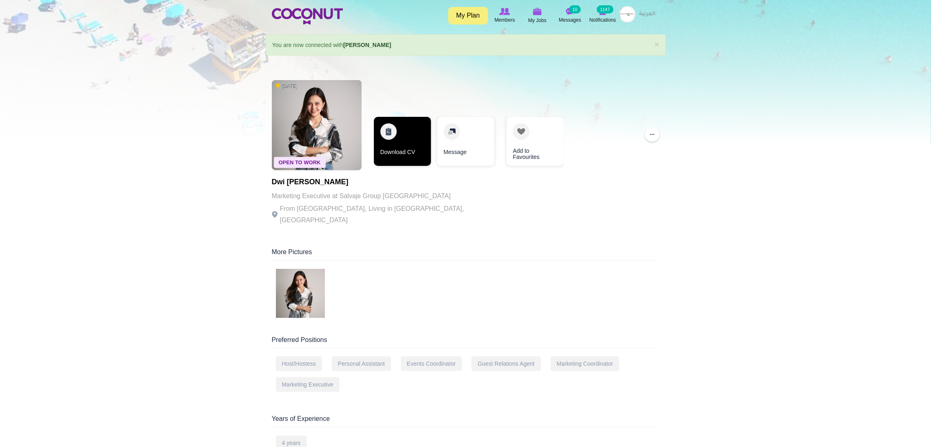
click at [398, 128] on link "Download CV" at bounding box center [402, 141] width 57 height 49
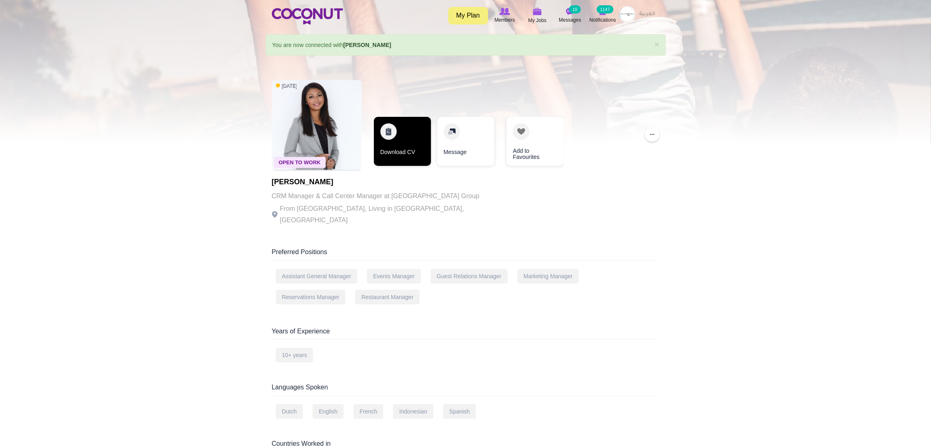
click at [404, 127] on link "Download CV" at bounding box center [402, 141] width 57 height 49
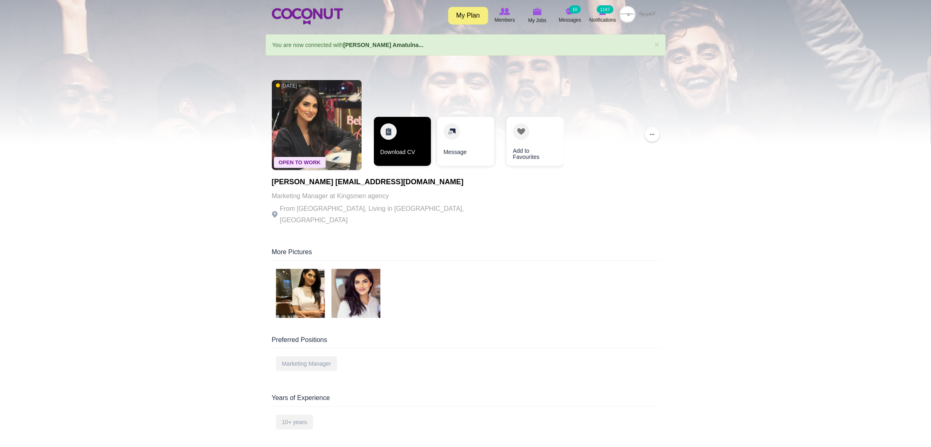
click at [397, 139] on link "Download CV" at bounding box center [402, 141] width 57 height 49
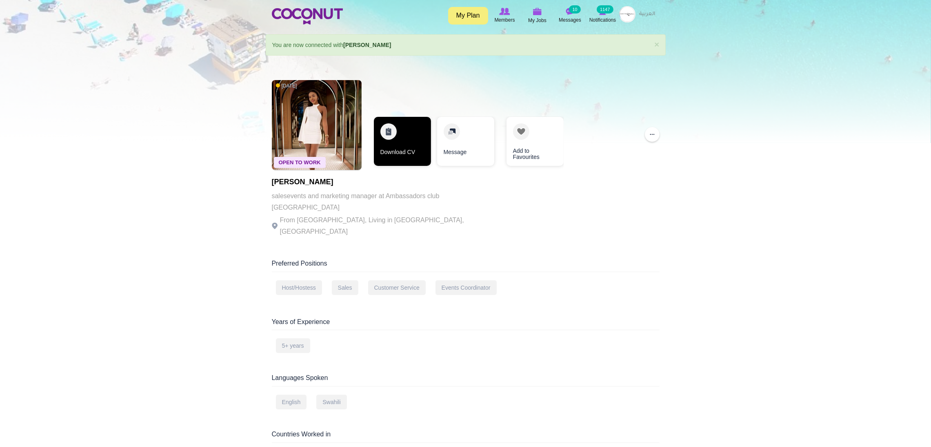
click at [390, 120] on link "Download CV" at bounding box center [402, 141] width 57 height 49
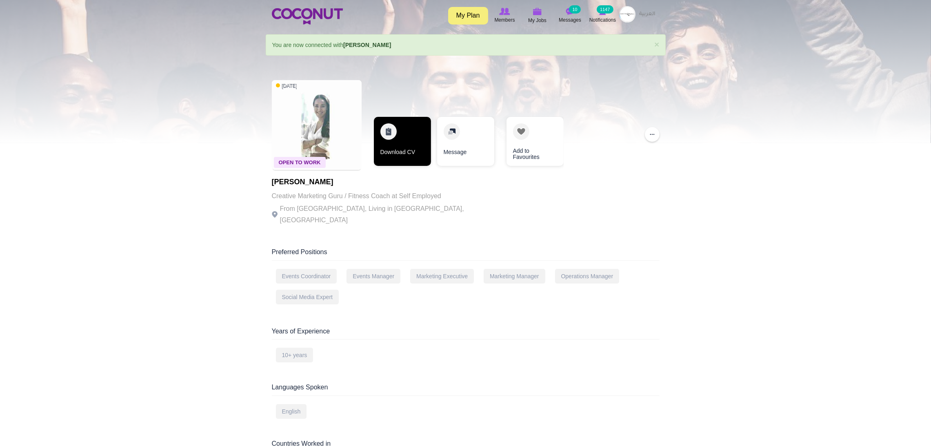
click at [400, 133] on link "Download CV" at bounding box center [402, 141] width 57 height 49
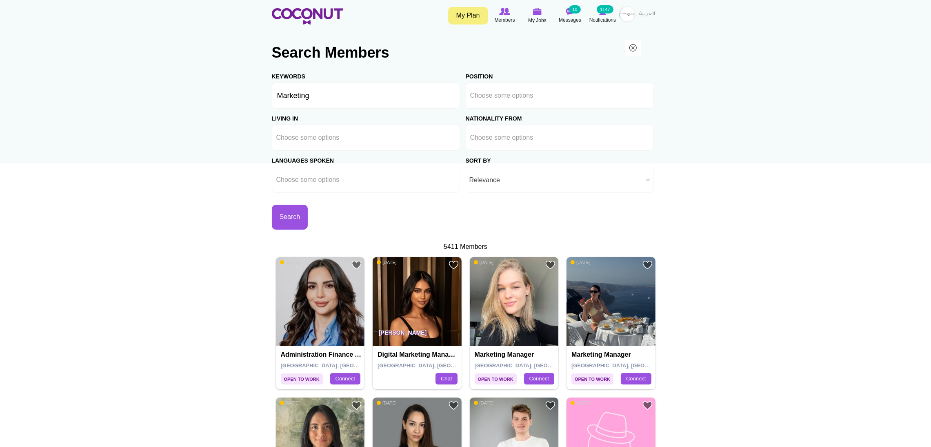
click at [470, 183] on span "Relevance" at bounding box center [556, 180] width 174 height 26
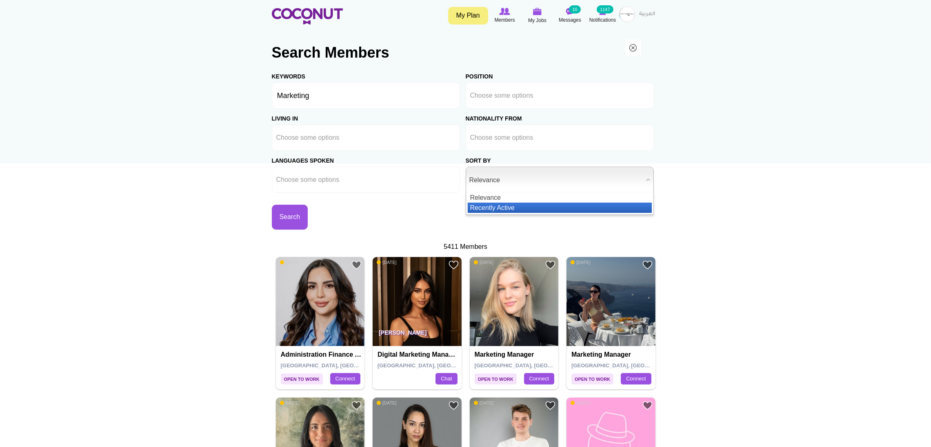
click at [481, 203] on li "Recently Active" at bounding box center [560, 207] width 184 height 10
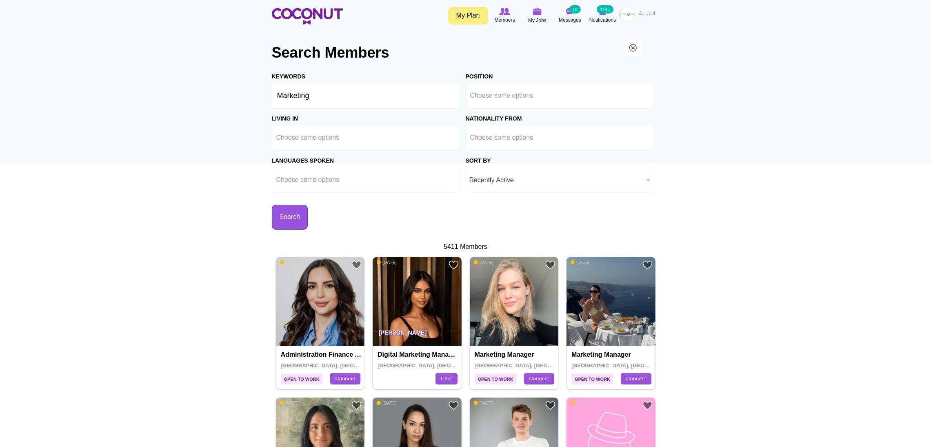
click at [308, 211] on button "Search" at bounding box center [290, 217] width 36 height 25
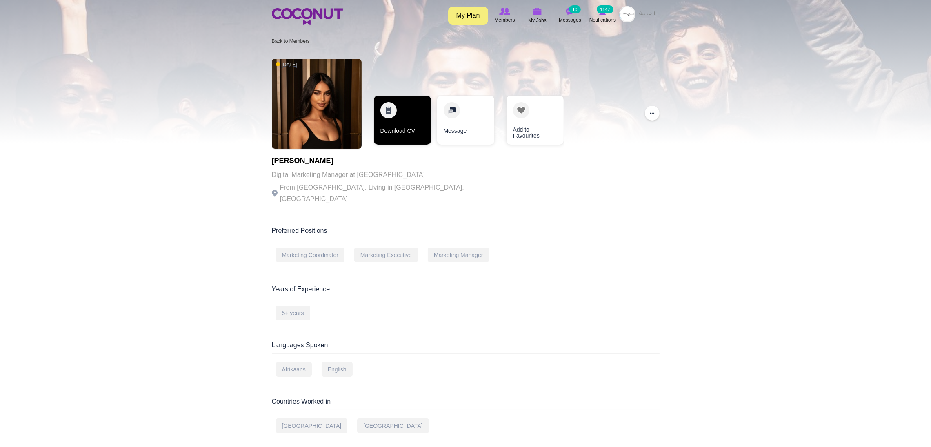
click at [397, 115] on link "Download CV" at bounding box center [402, 120] width 57 height 49
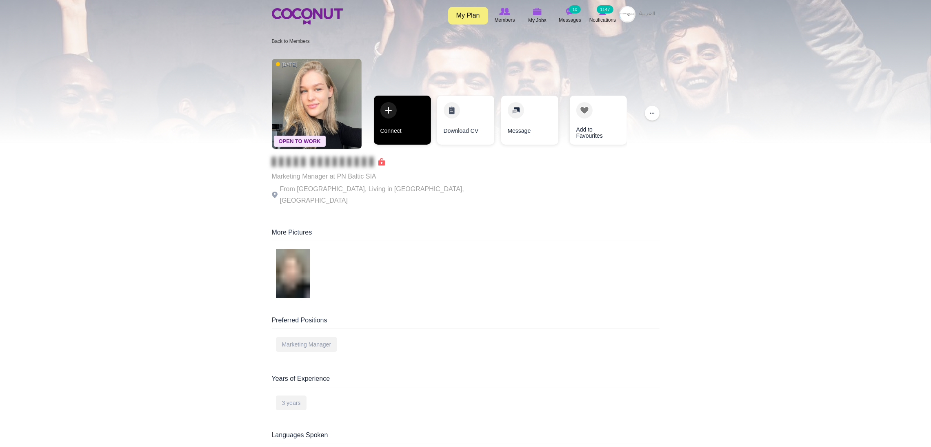
click at [394, 129] on link "Connect" at bounding box center [402, 120] width 57 height 49
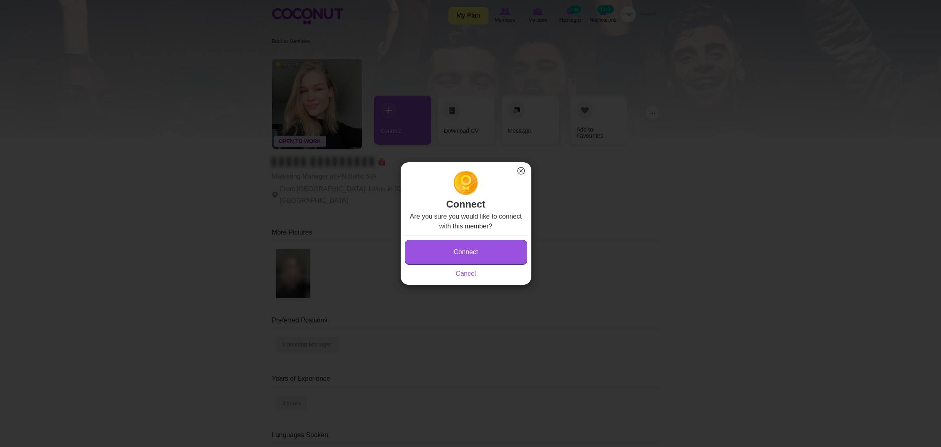
click at [435, 245] on button "Connect" at bounding box center [466, 252] width 122 height 25
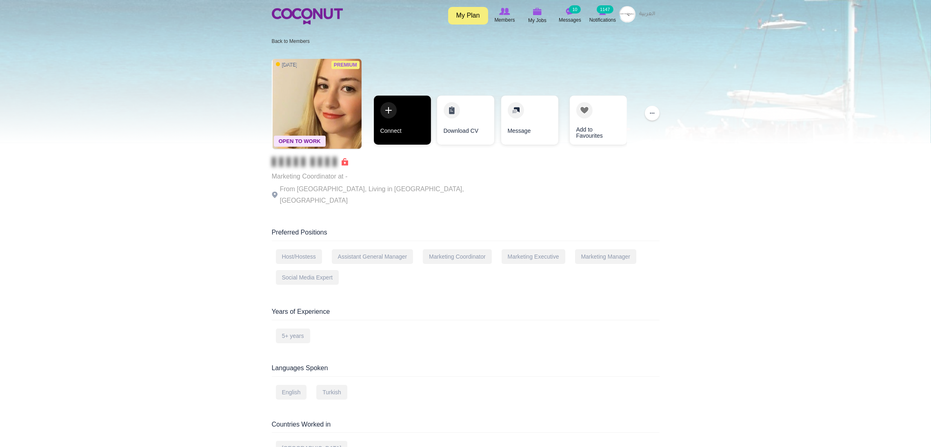
click at [396, 110] on link "Connect" at bounding box center [402, 120] width 57 height 49
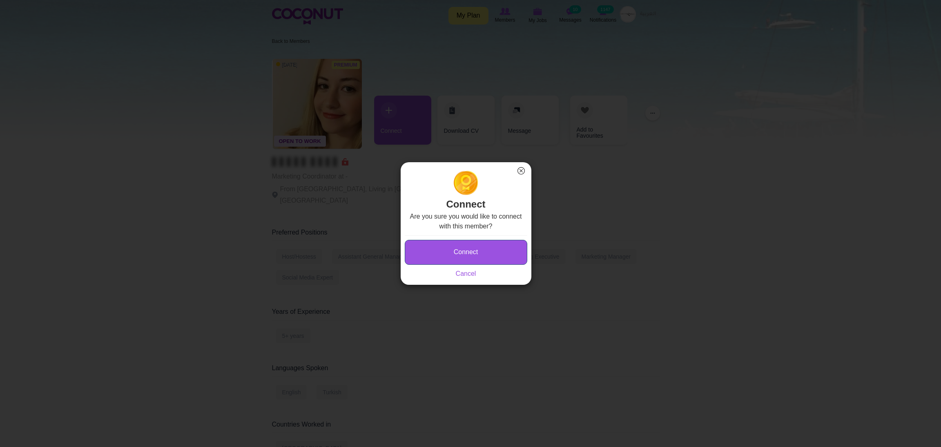
click at [435, 251] on button "Connect" at bounding box center [466, 252] width 122 height 25
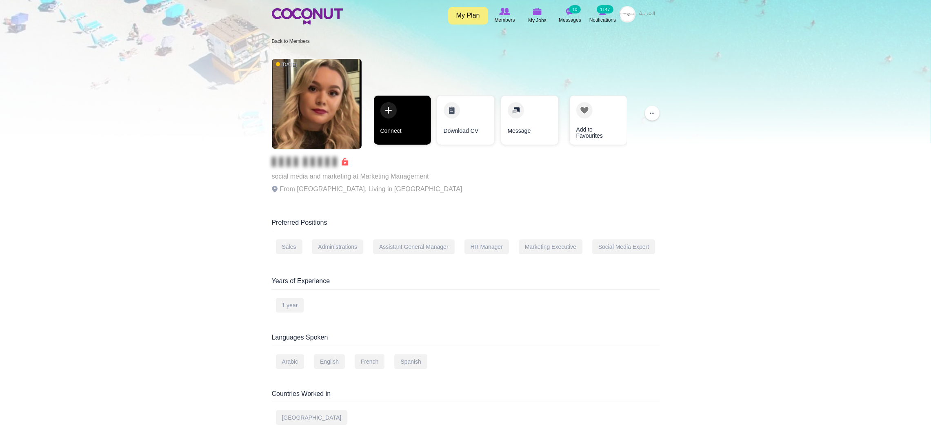
click at [396, 107] on link "Connect" at bounding box center [402, 120] width 57 height 49
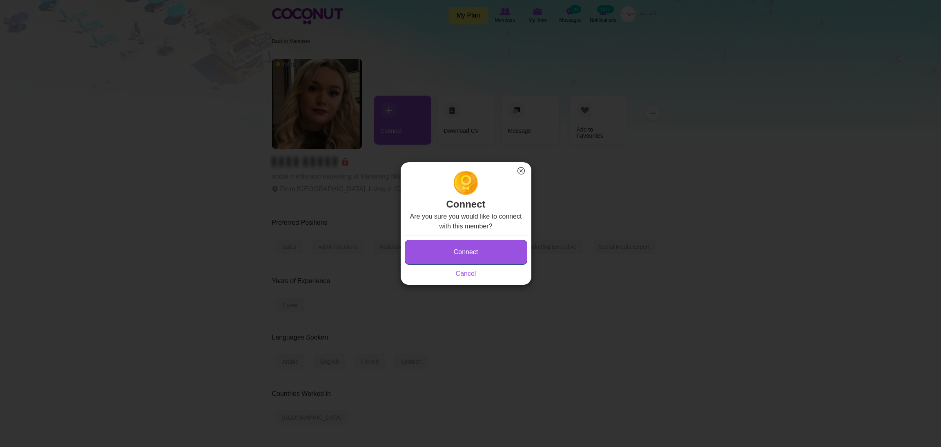
click at [427, 247] on button "Connect" at bounding box center [466, 252] width 122 height 25
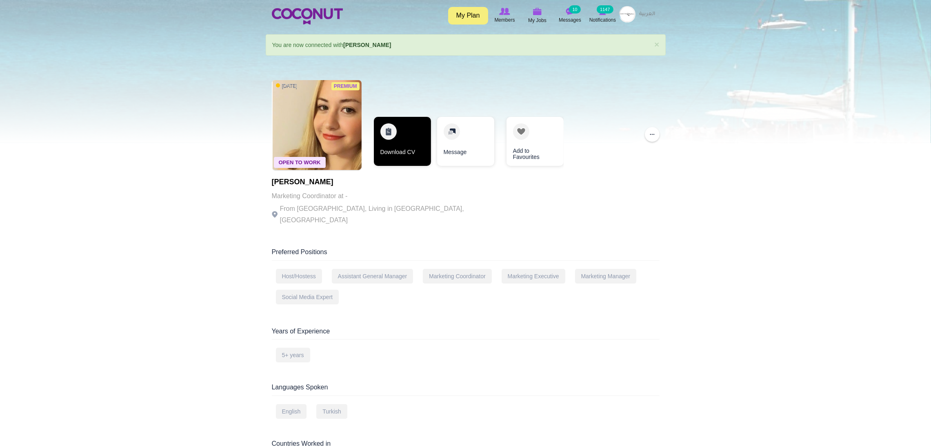
click at [408, 136] on link "Download CV" at bounding box center [402, 141] width 57 height 49
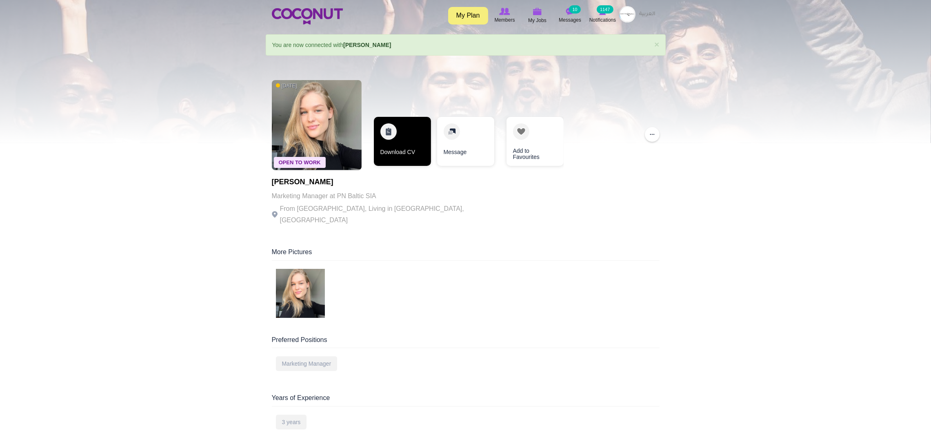
click at [405, 131] on link "Download CV" at bounding box center [402, 141] width 57 height 49
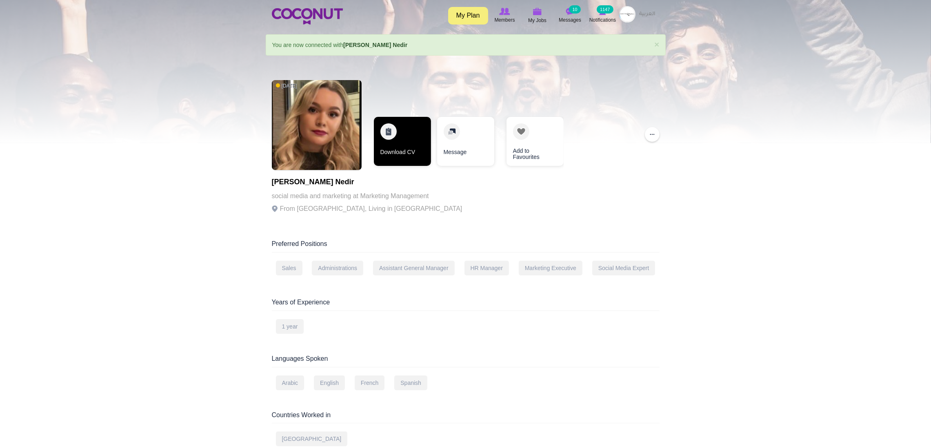
click at [403, 140] on link "Download CV" at bounding box center [402, 141] width 57 height 49
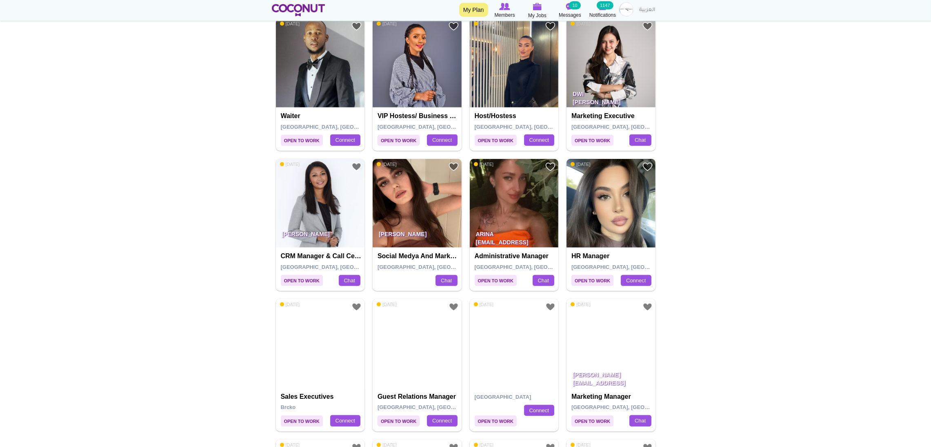
scroll to position [980, 0]
